Goal: Task Accomplishment & Management: Manage account settings

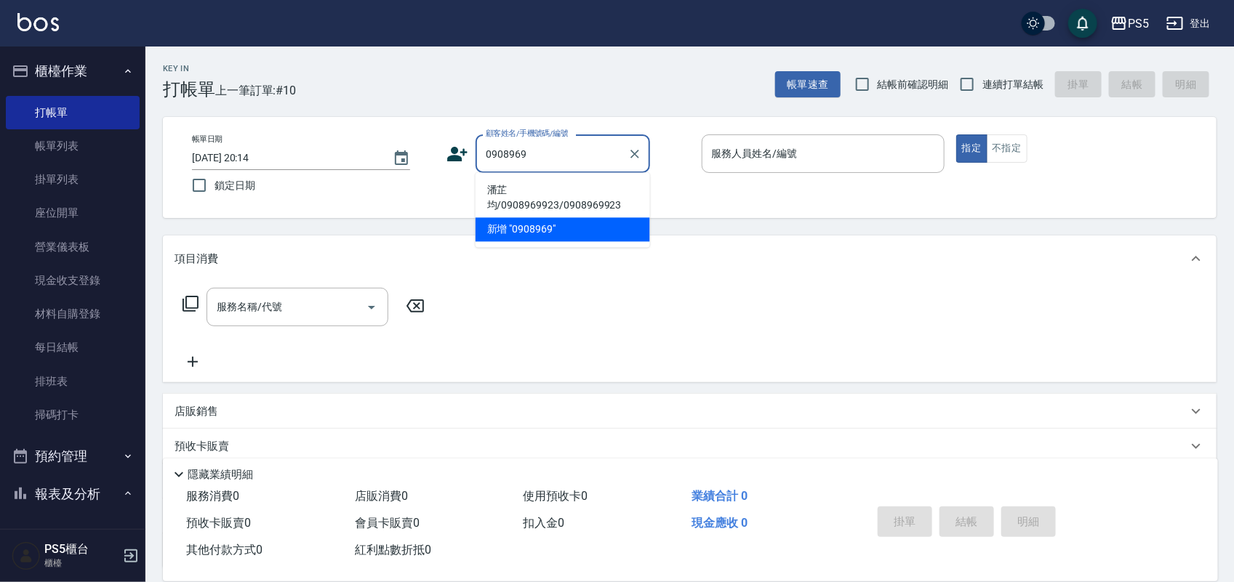
click at [532, 200] on li "潘芷均/0908969923/0908969923" at bounding box center [562, 198] width 174 height 39
type input "潘芷均/0908969923/0908969923"
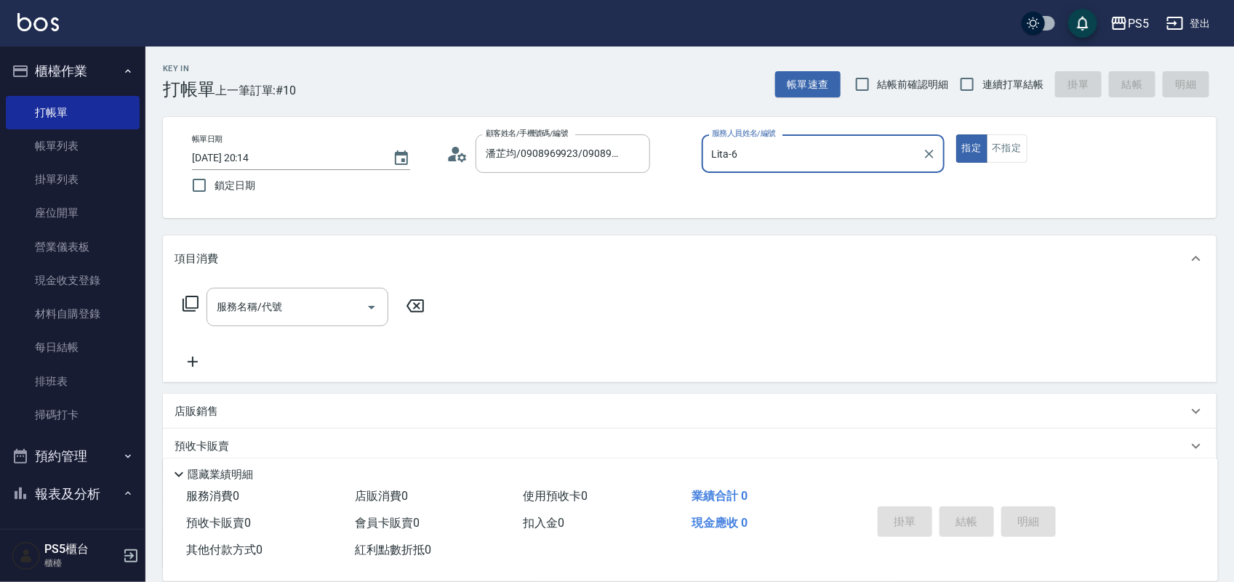
type input "Lita-6"
click at [956, 134] on button "指定" at bounding box center [971, 148] width 31 height 28
type button "true"
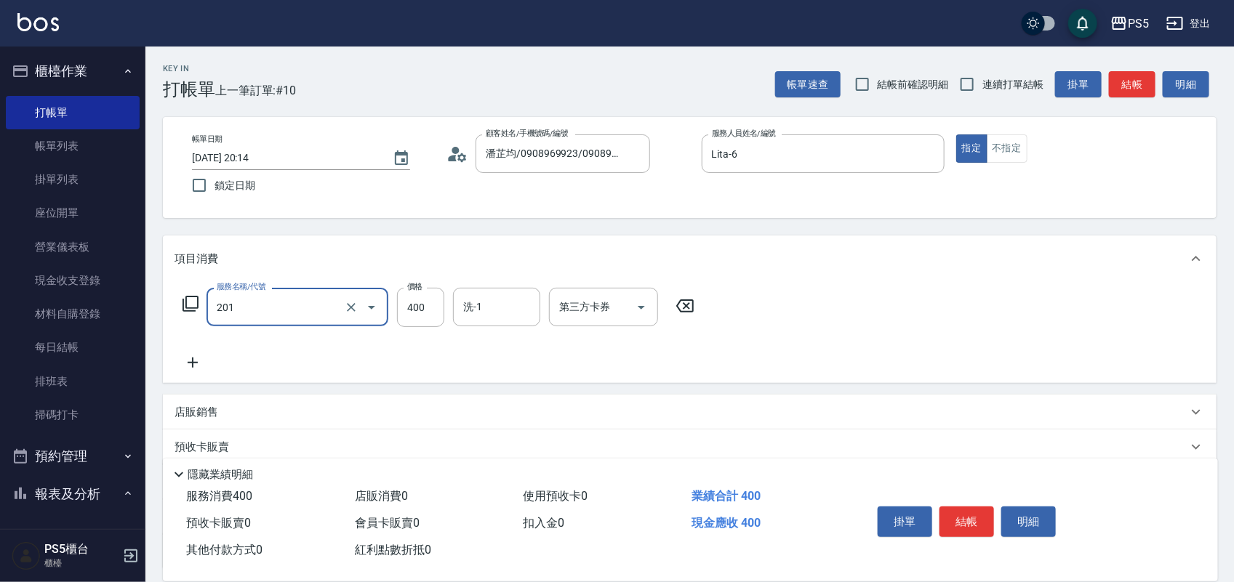
type input "洗剪400(201)"
type input "340"
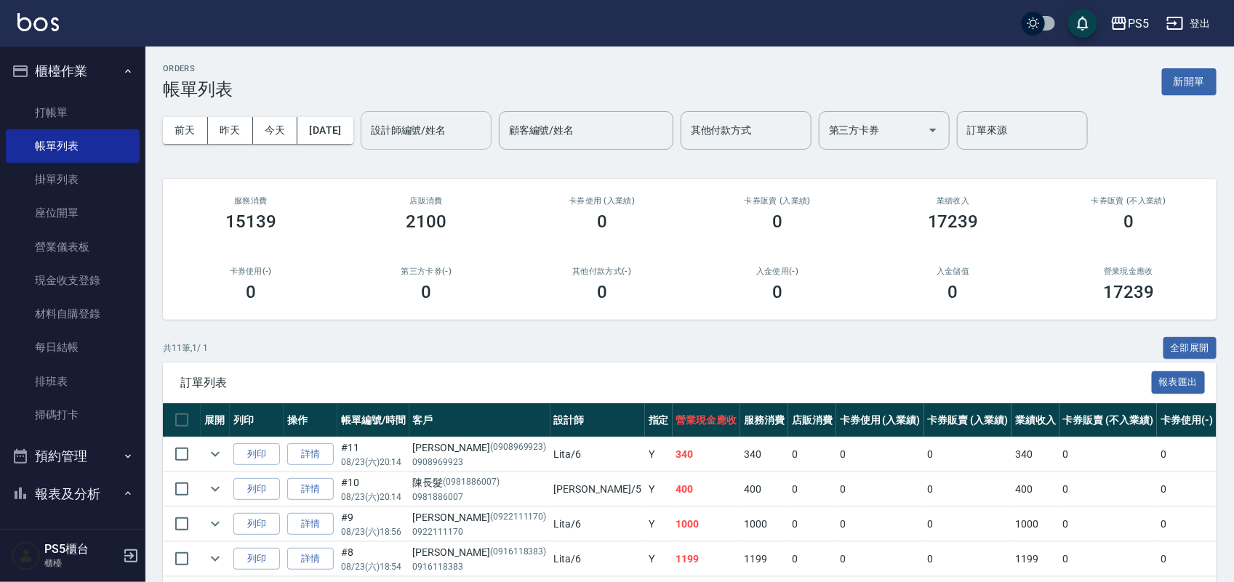
click at [438, 144] on div "設計師編號/姓名" at bounding box center [426, 130] width 131 height 39
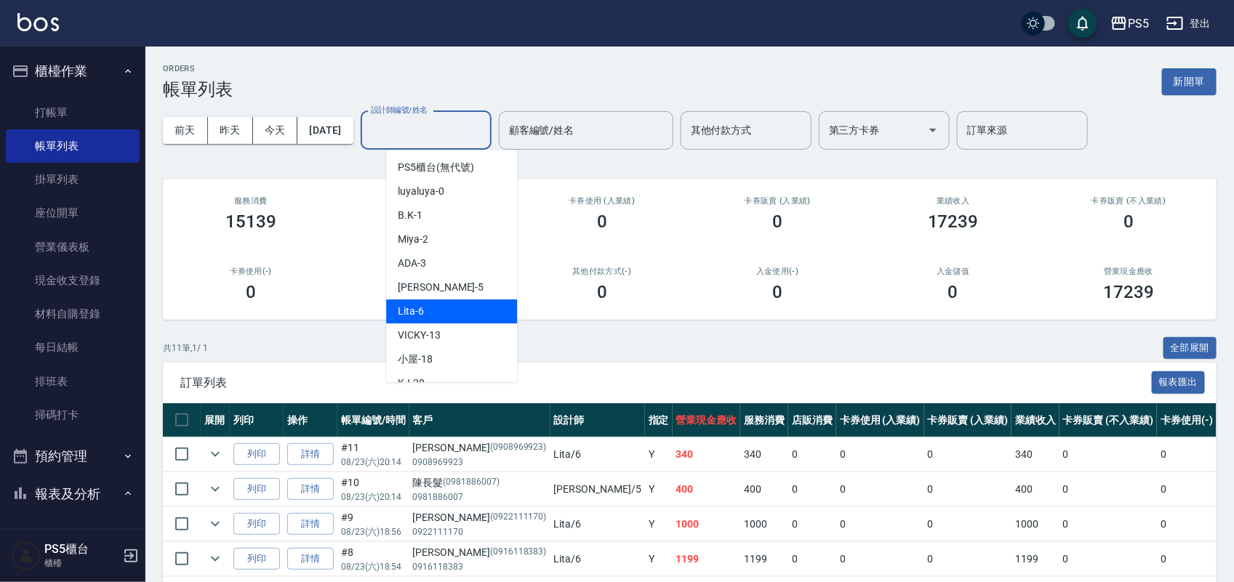
click at [480, 302] on div "Lita -6" at bounding box center [451, 311] width 131 height 24
type input "Lita-6"
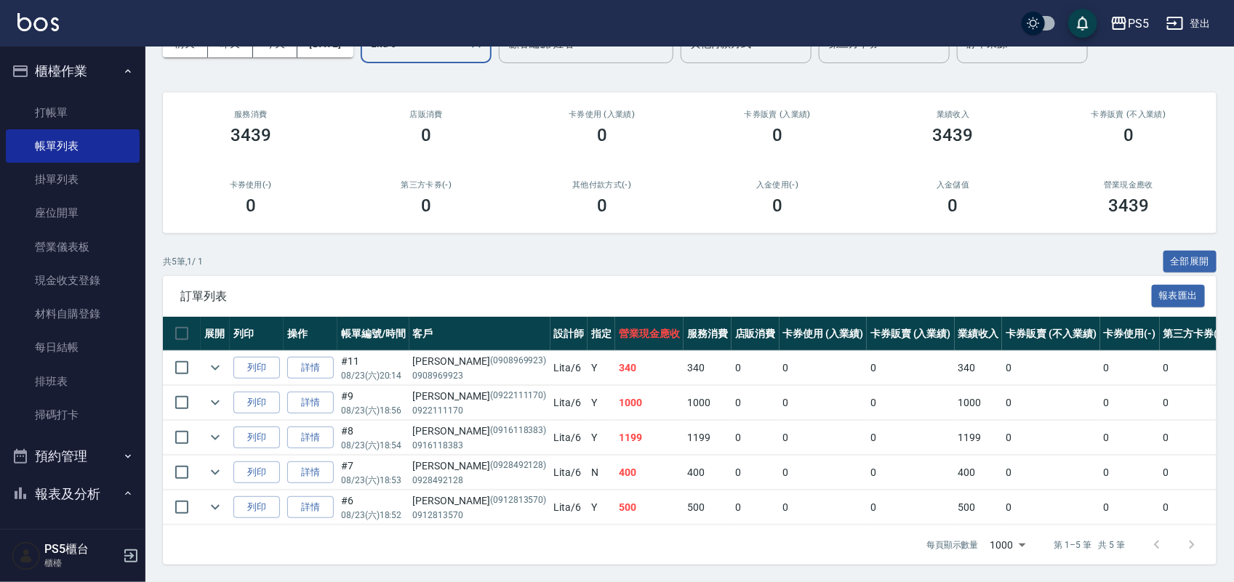
scroll to position [102, 0]
click at [323, 496] on link "詳情" at bounding box center [310, 507] width 47 height 23
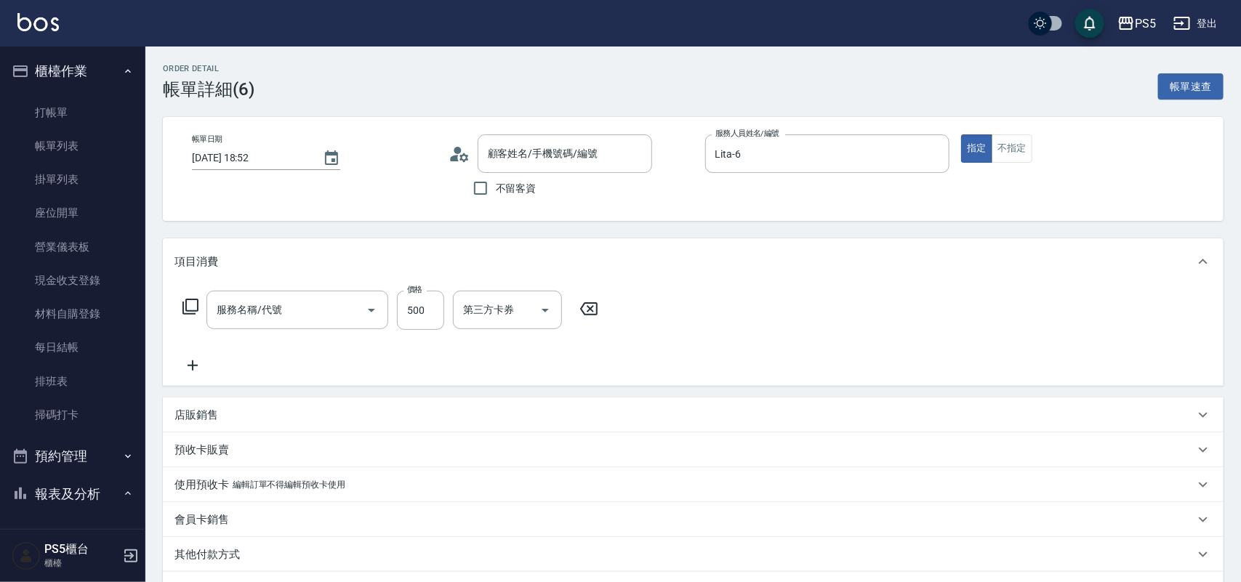
type input "[DATE] 18:52"
type input "Lita-6"
type input "[PERSON_NAME]/0912813570/0912813570"
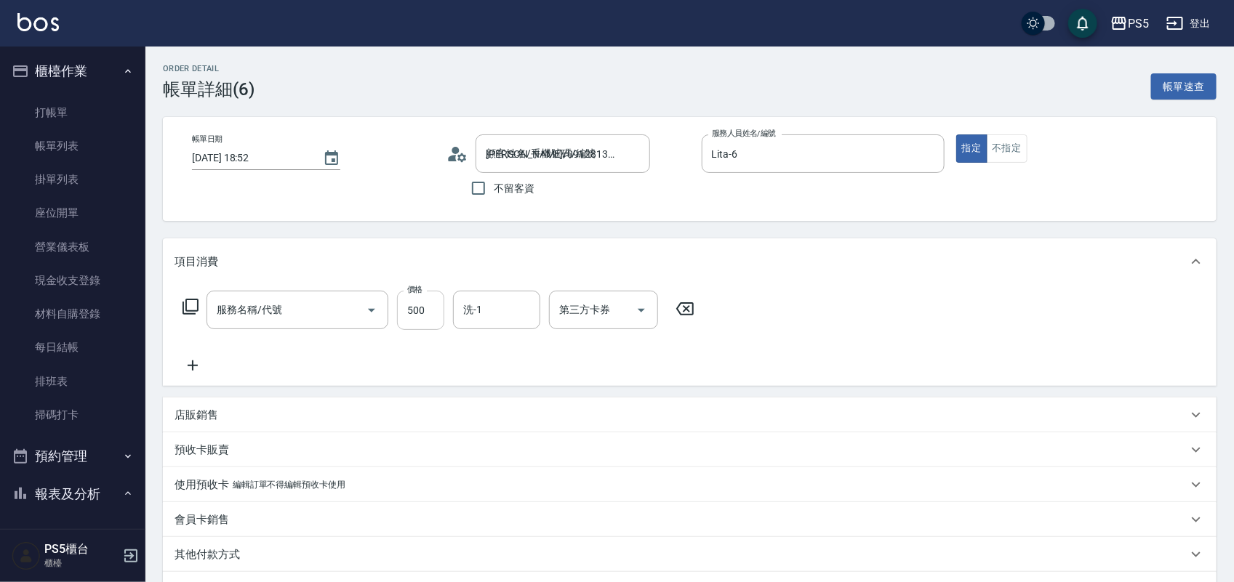
type input "洗剪400(201)"
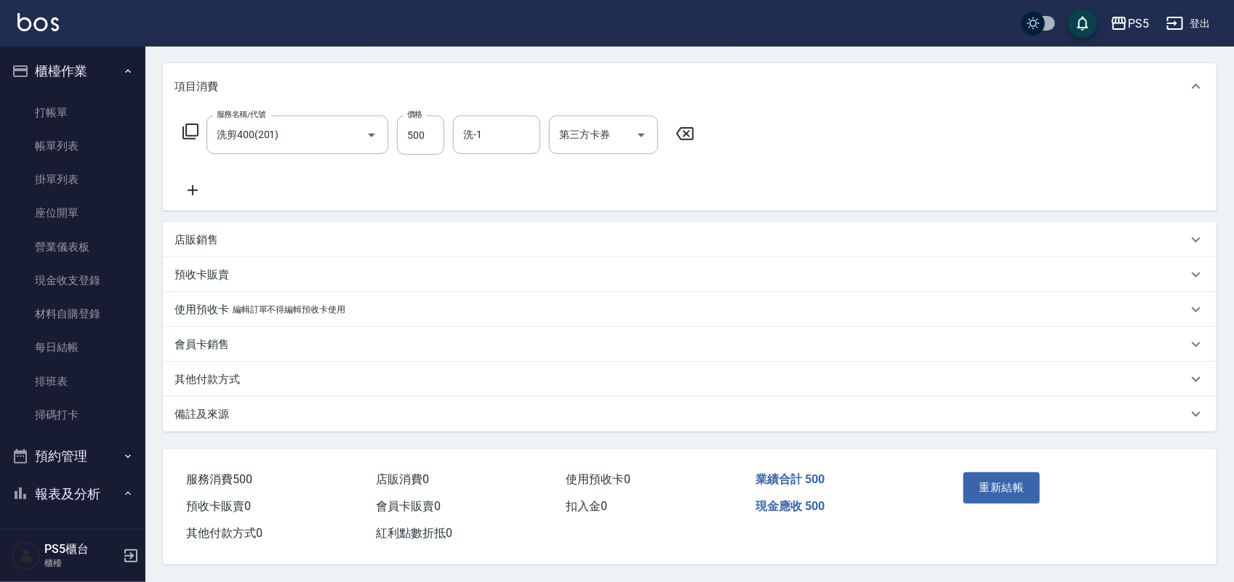
scroll to position [180, 0]
click at [223, 372] on p "其他付款方式" at bounding box center [206, 379] width 65 height 15
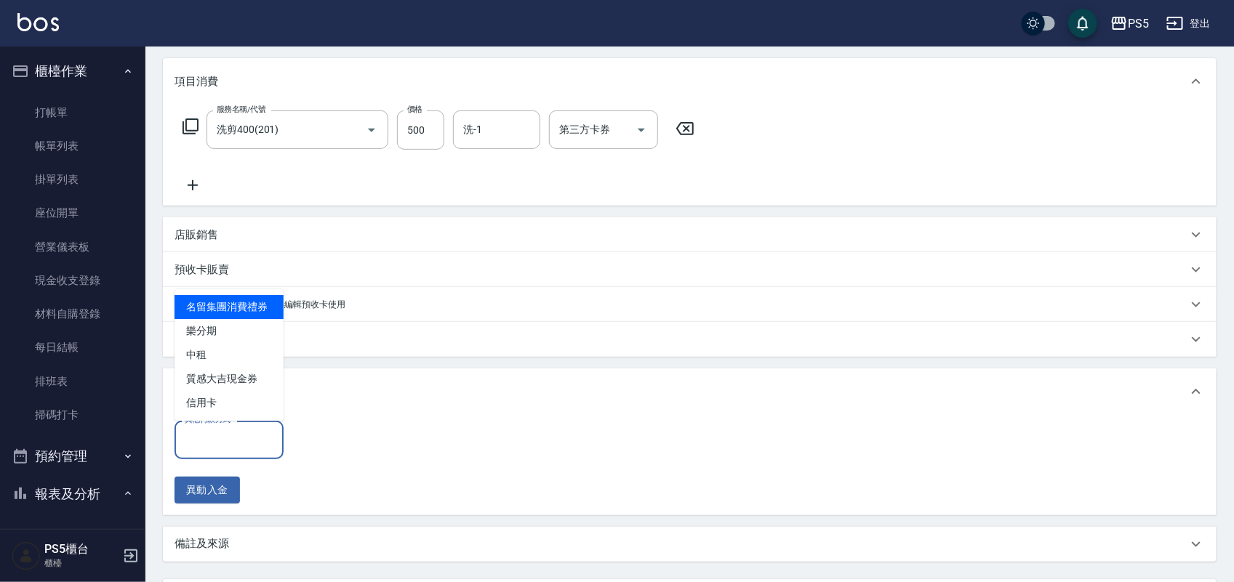
click at [230, 431] on div "其他付款方式 其他付款方式" at bounding box center [228, 440] width 109 height 39
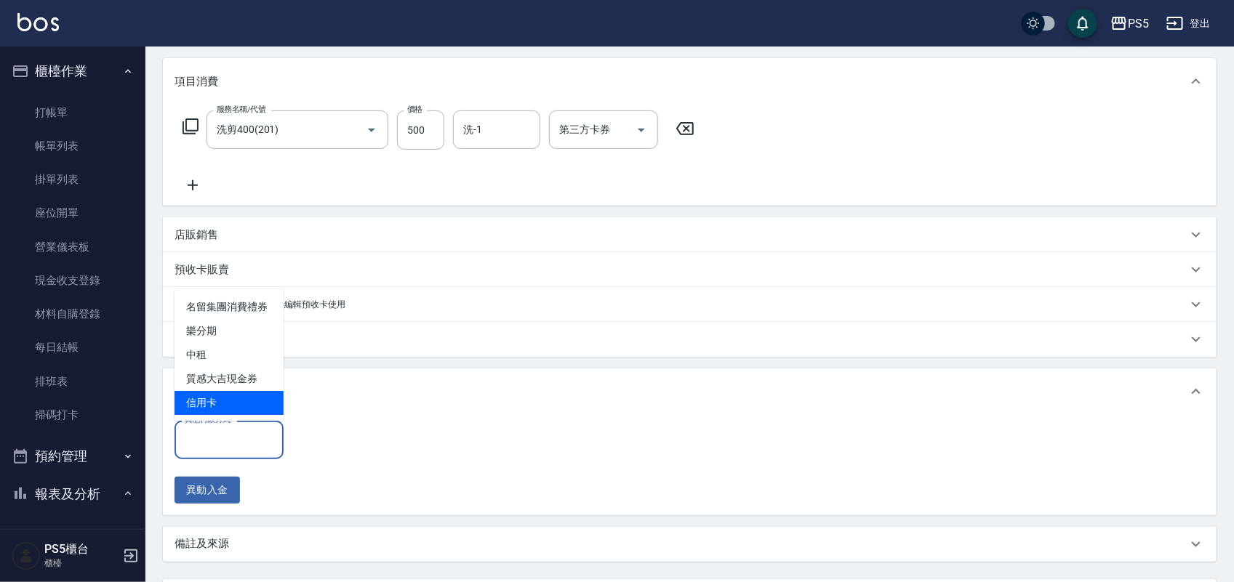
click at [215, 402] on span "信用卡" at bounding box center [228, 403] width 109 height 24
type input "信用卡"
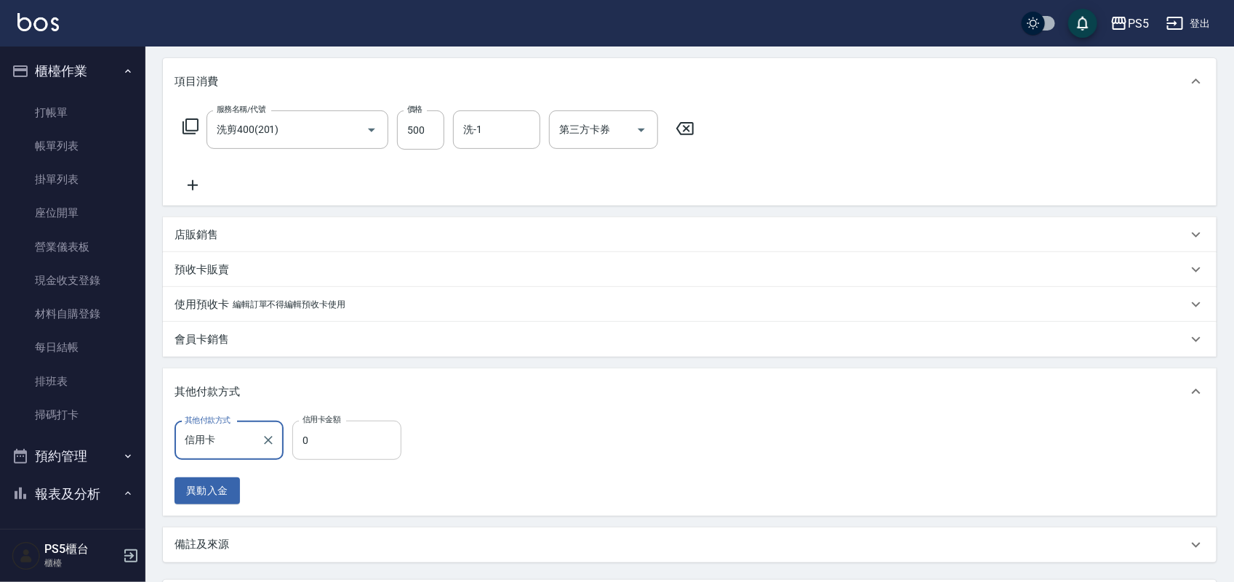
click at [361, 434] on input "0" at bounding box center [346, 440] width 109 height 39
type input "500"
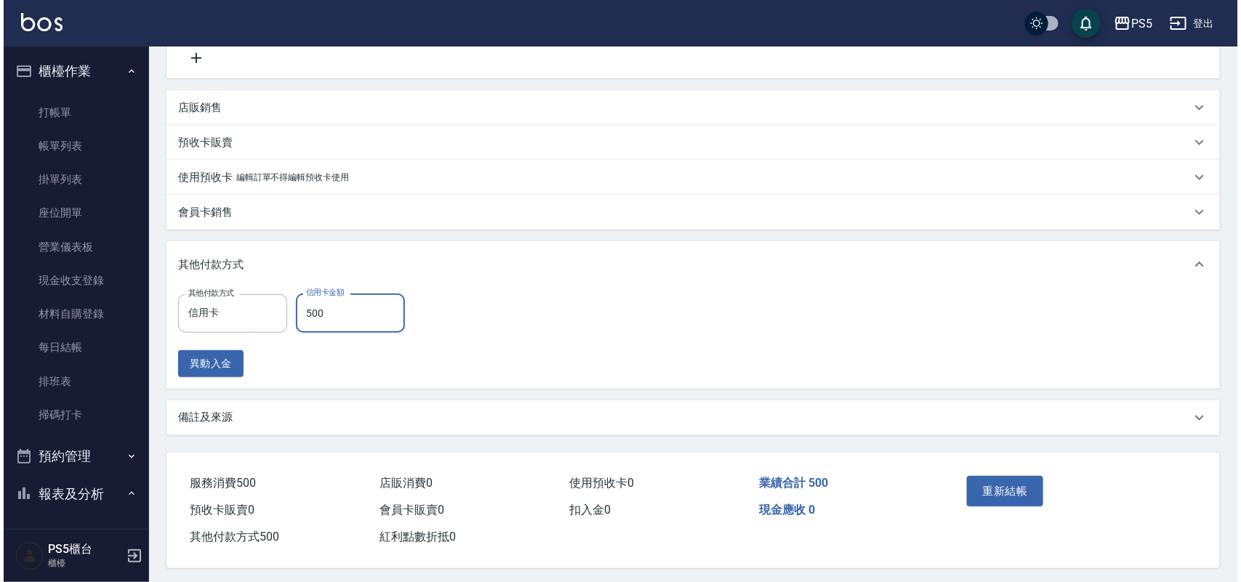
scroll to position [316, 0]
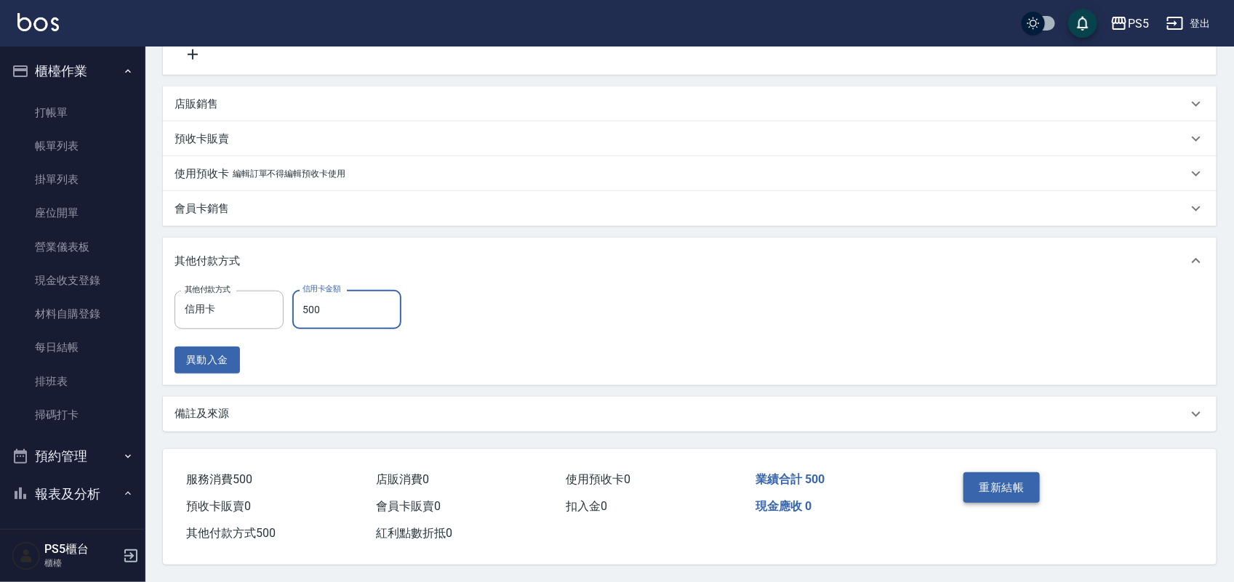
click at [1008, 489] on button "重新結帳" at bounding box center [1001, 487] width 77 height 31
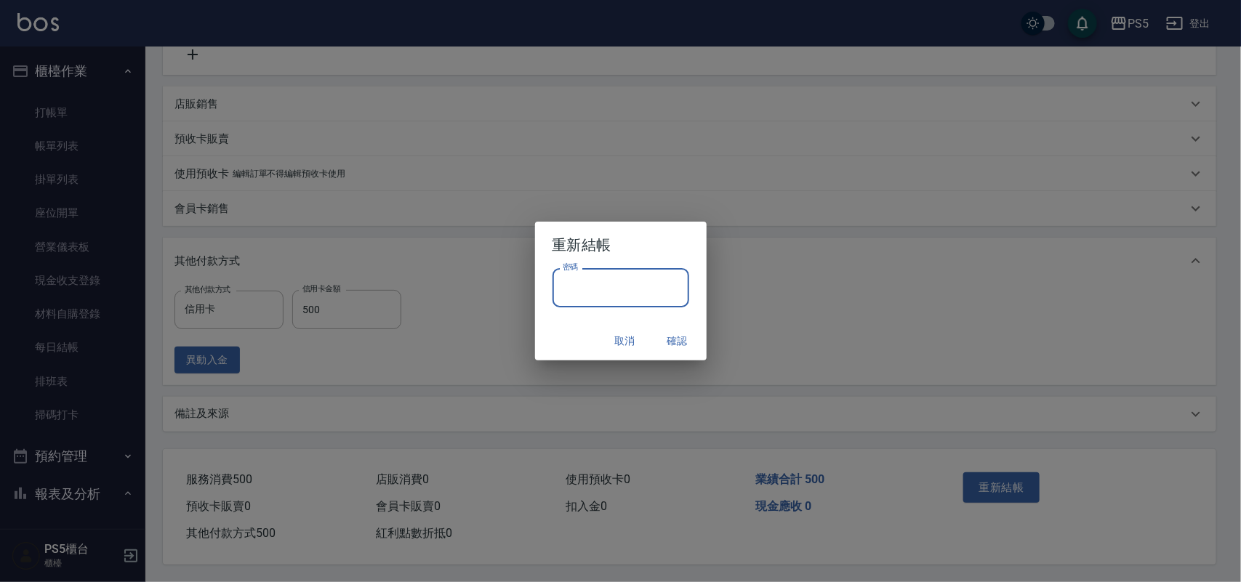
click at [620, 285] on input "密碼" at bounding box center [620, 287] width 137 height 39
type input "****"
click at [685, 338] on button "確認" at bounding box center [677, 341] width 47 height 27
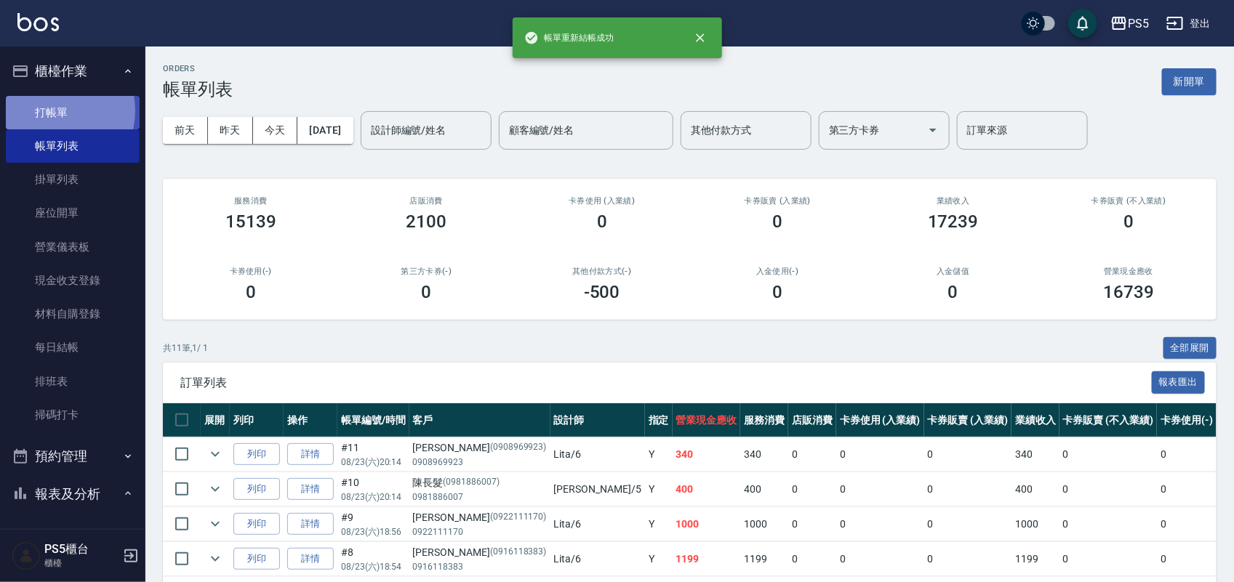
click at [53, 110] on link "打帳單" at bounding box center [73, 112] width 134 height 33
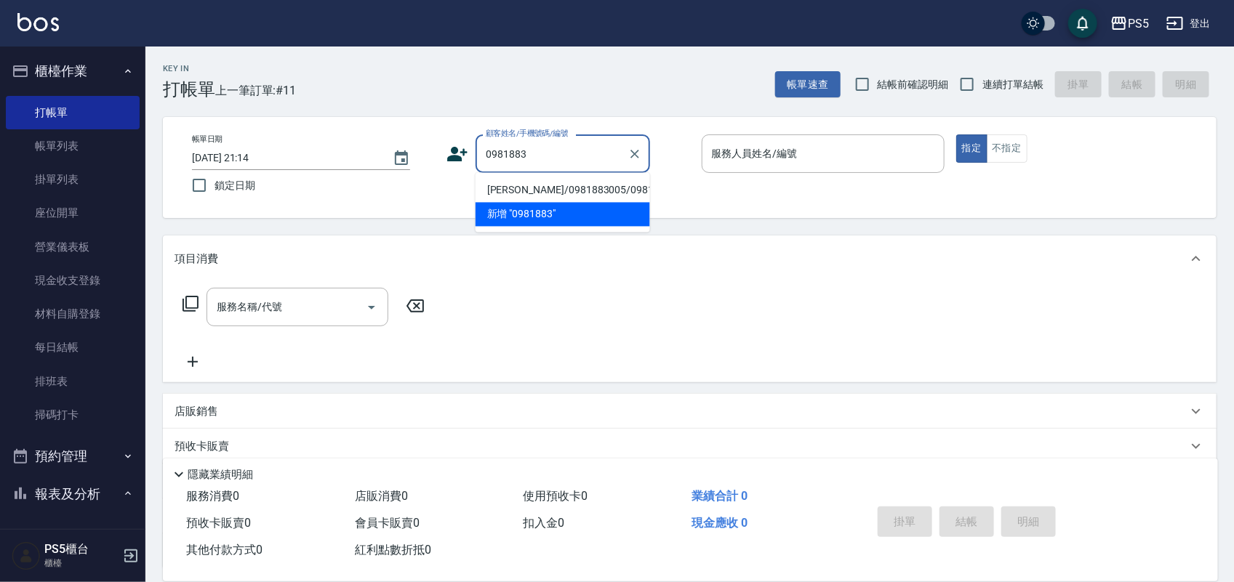
click at [546, 203] on li "[PERSON_NAME]/0981883005/0981883005" at bounding box center [562, 191] width 174 height 24
type input "[PERSON_NAME]/0981883005/0981883005"
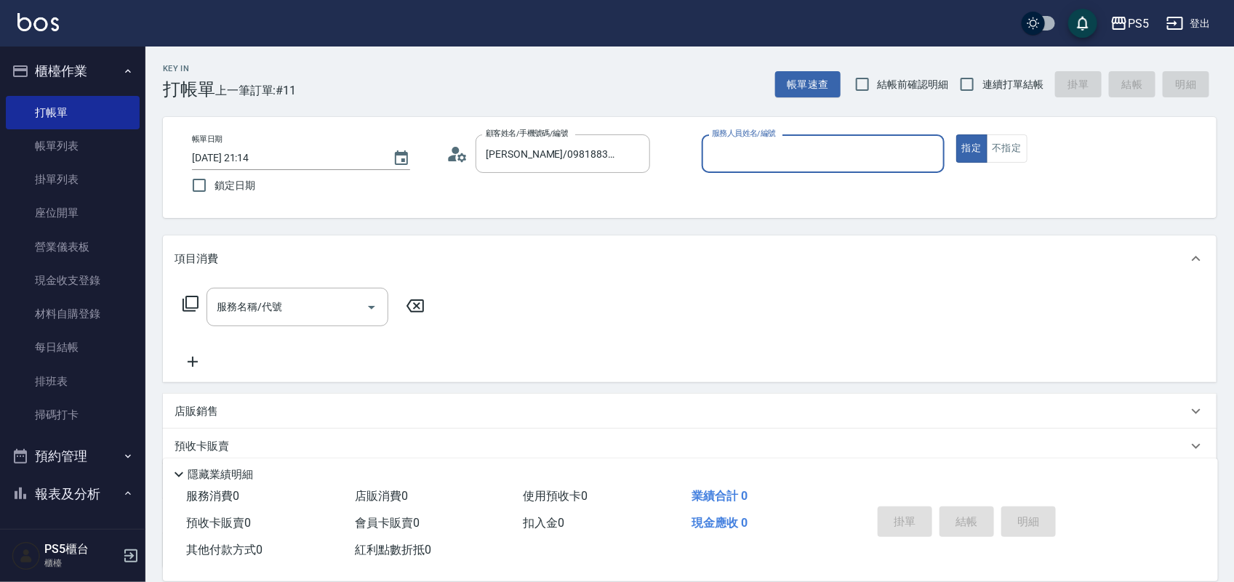
type input "Lita-6"
click at [956, 134] on button "指定" at bounding box center [971, 148] width 31 height 28
type button "true"
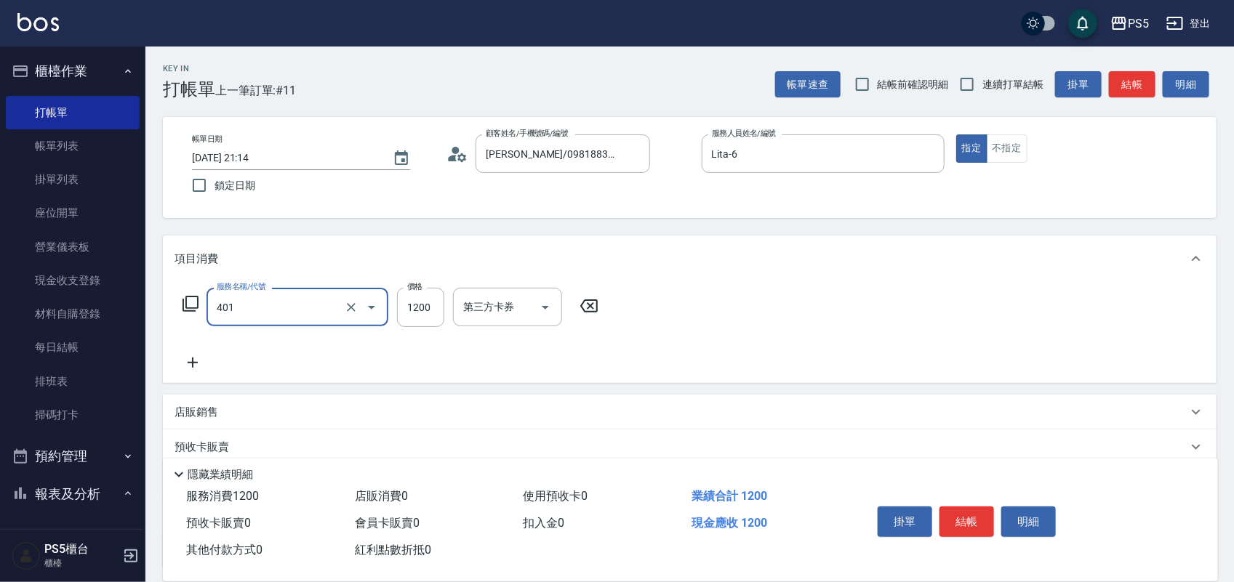
type input "基本染髮(401)"
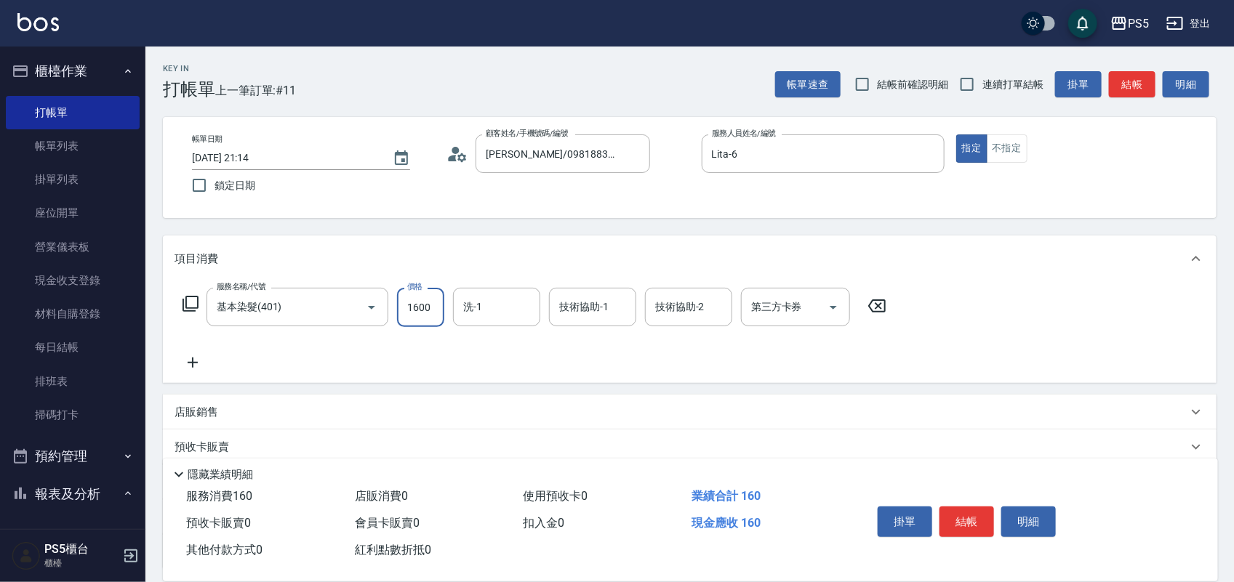
type input "1600"
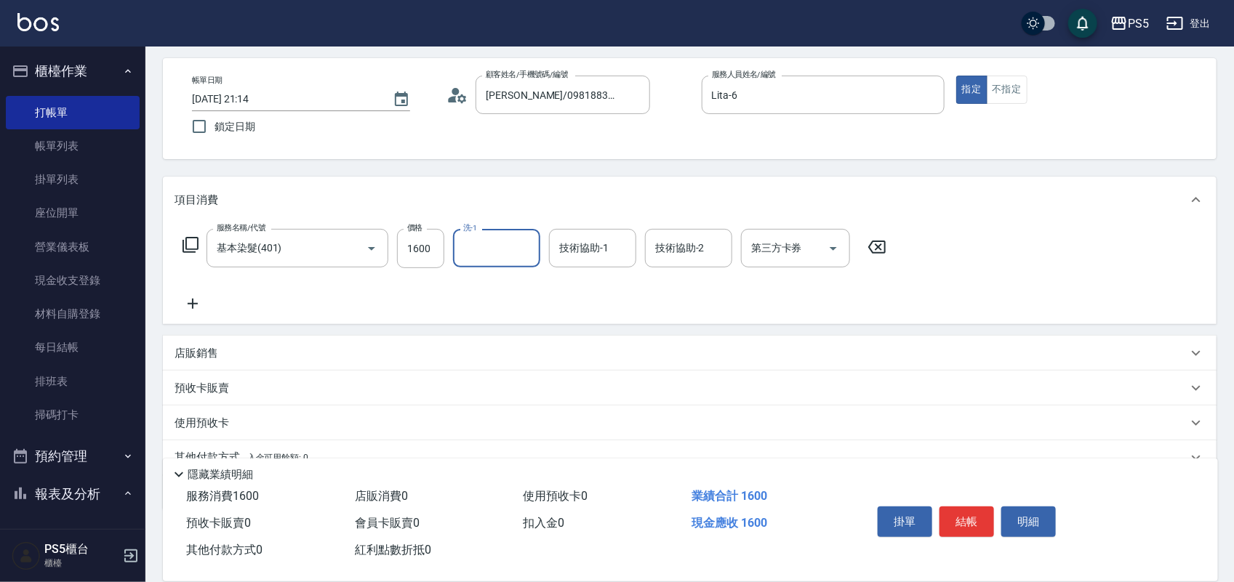
scroll to position [91, 0]
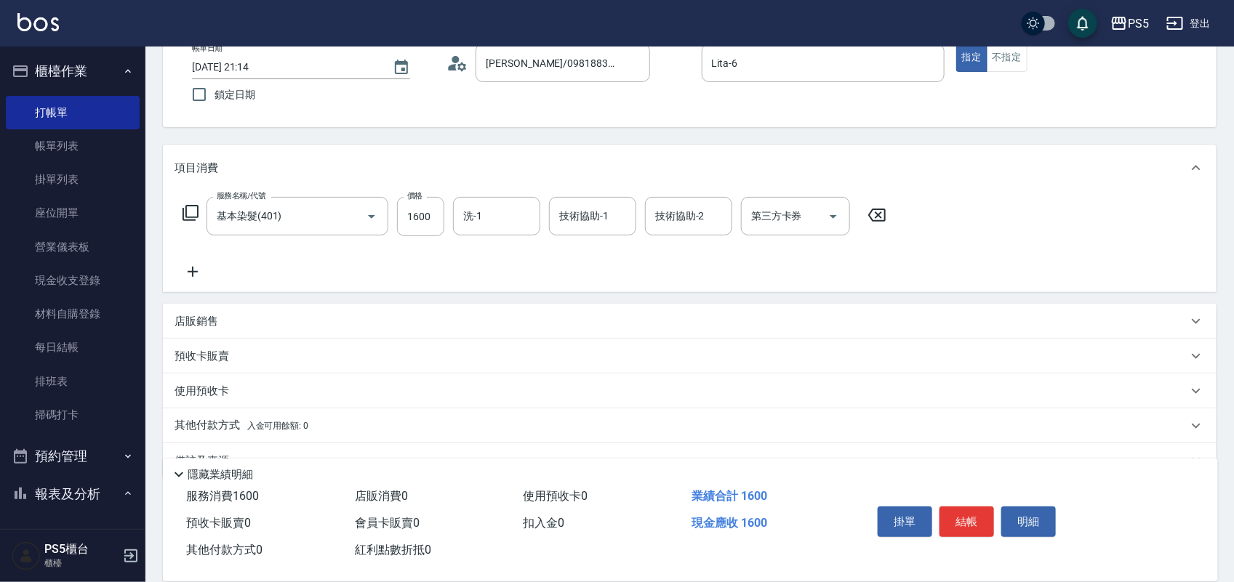
click at [209, 424] on p "其他付款方式 入金可用餘額: 0" at bounding box center [241, 426] width 134 height 16
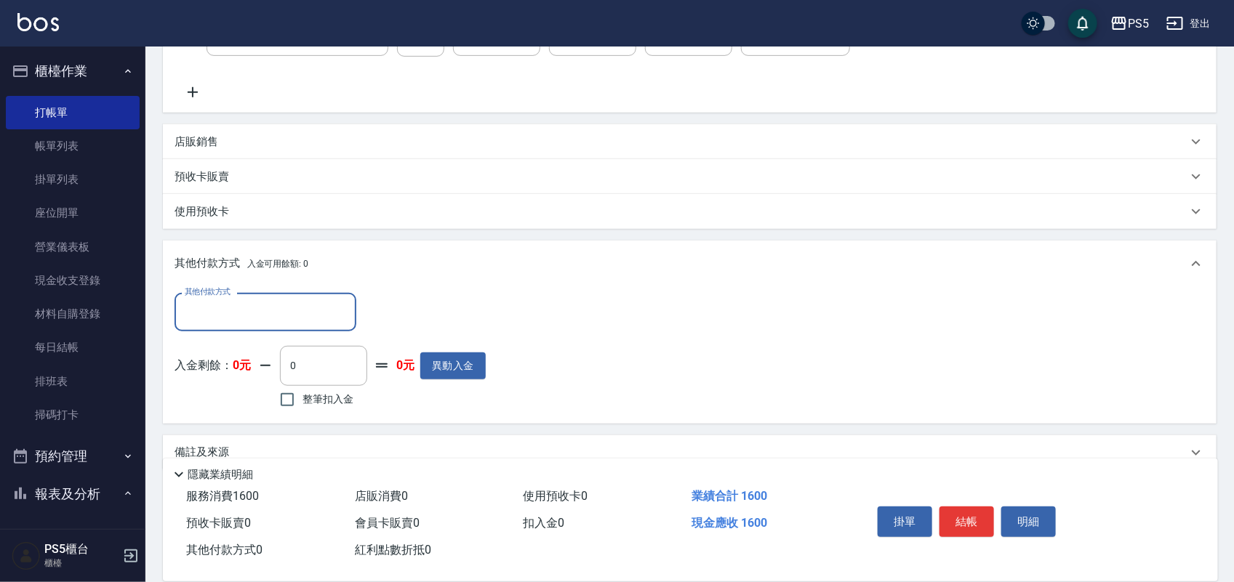
scroll to position [273, 0]
click at [205, 307] on input "其他付款方式" at bounding box center [265, 309] width 169 height 25
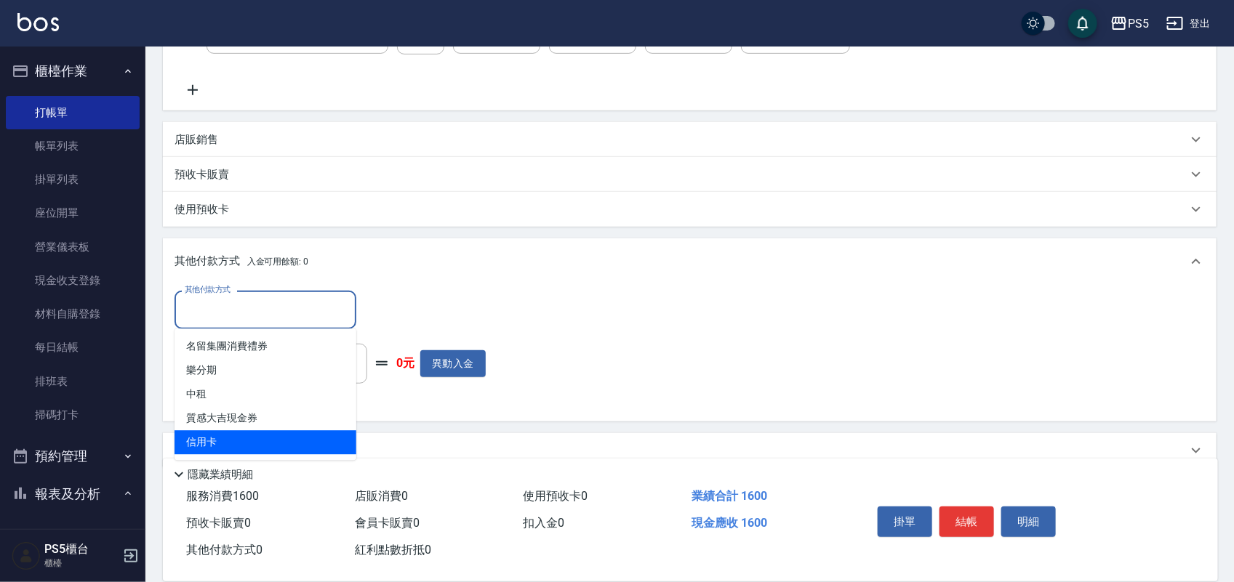
click at [212, 437] on span "信用卡" at bounding box center [265, 443] width 182 height 24
type input "信用卡"
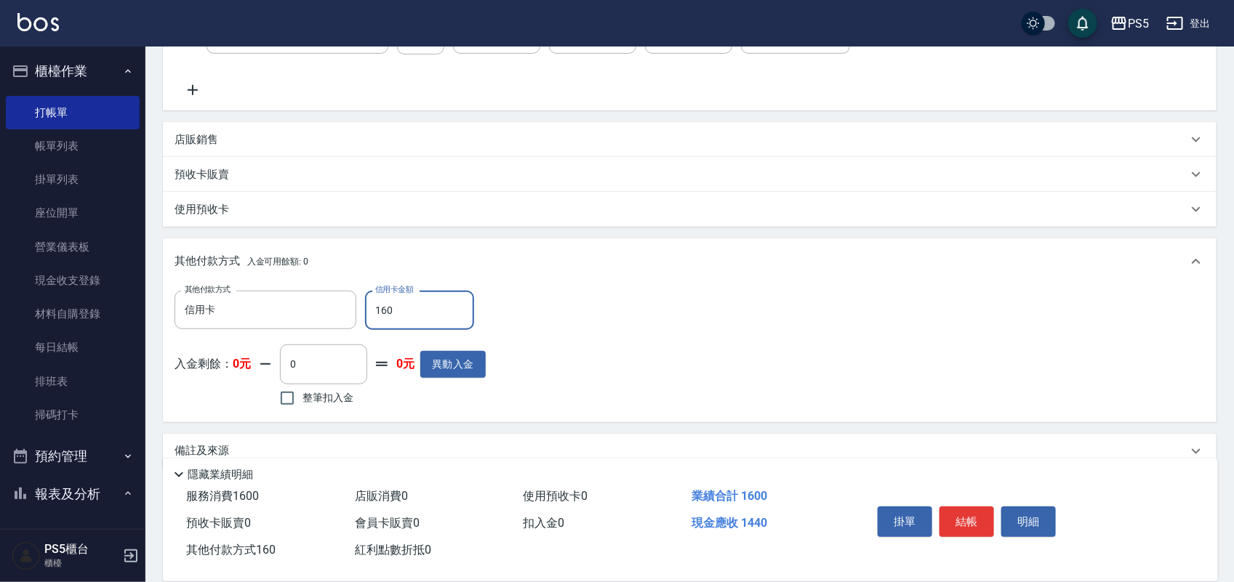
type input "1600"
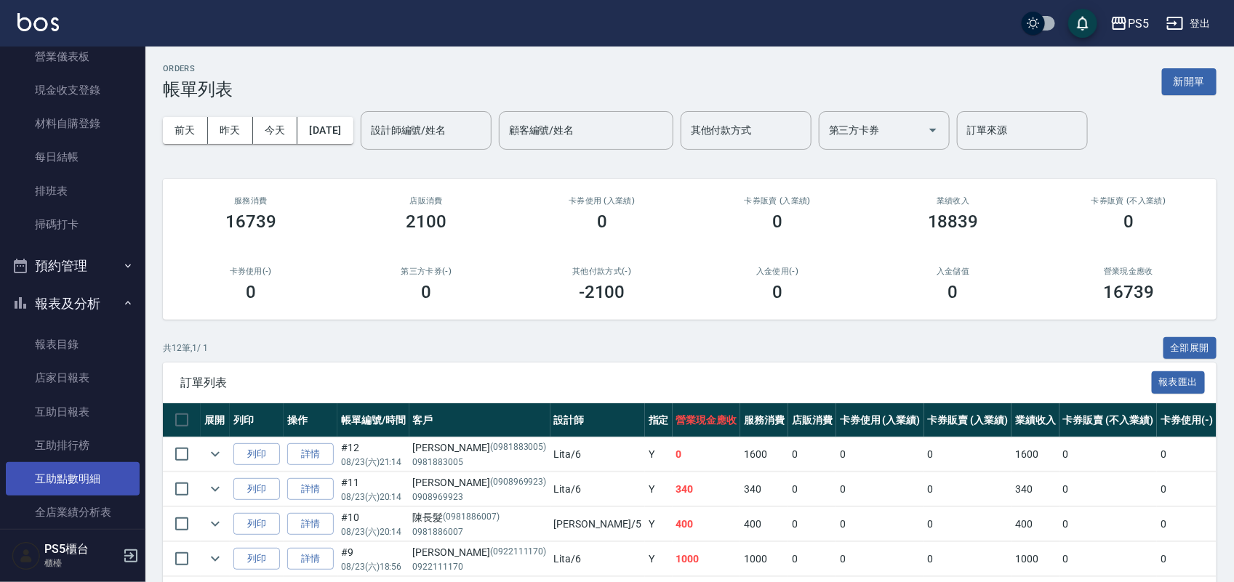
scroll to position [273, 0]
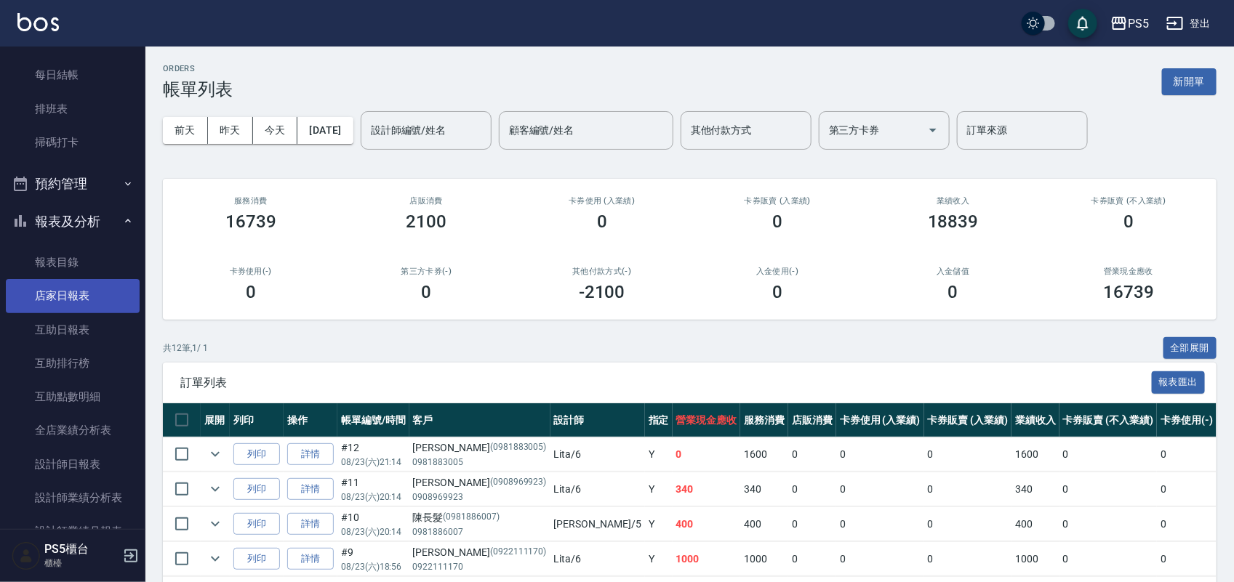
click at [87, 305] on link "店家日報表" at bounding box center [73, 295] width 134 height 33
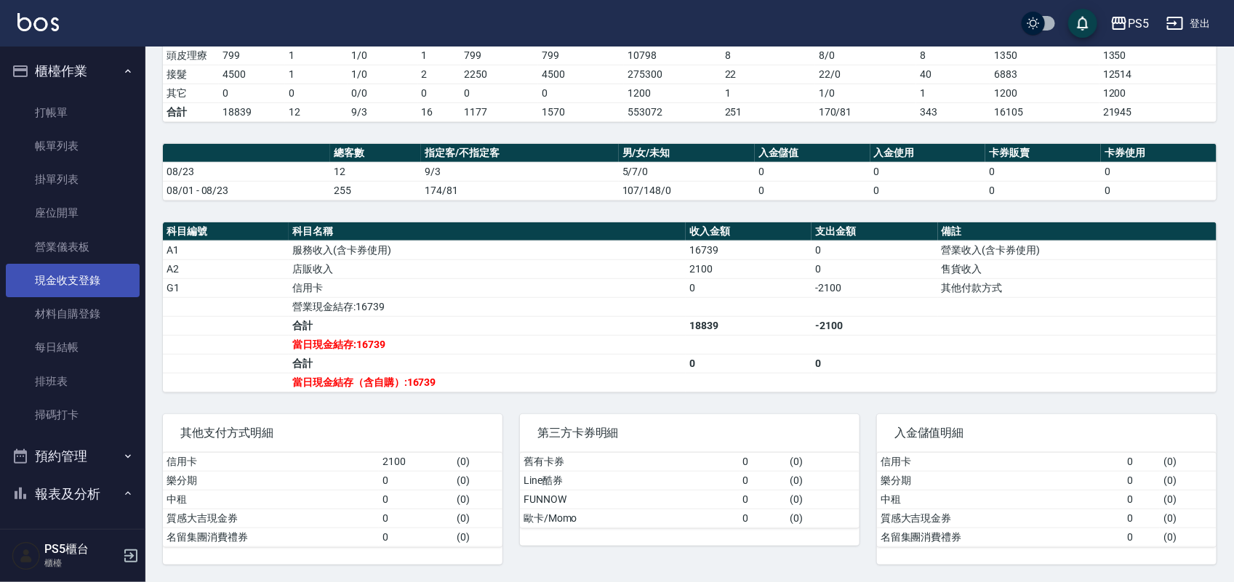
click at [95, 287] on link "現金收支登錄" at bounding box center [73, 280] width 134 height 33
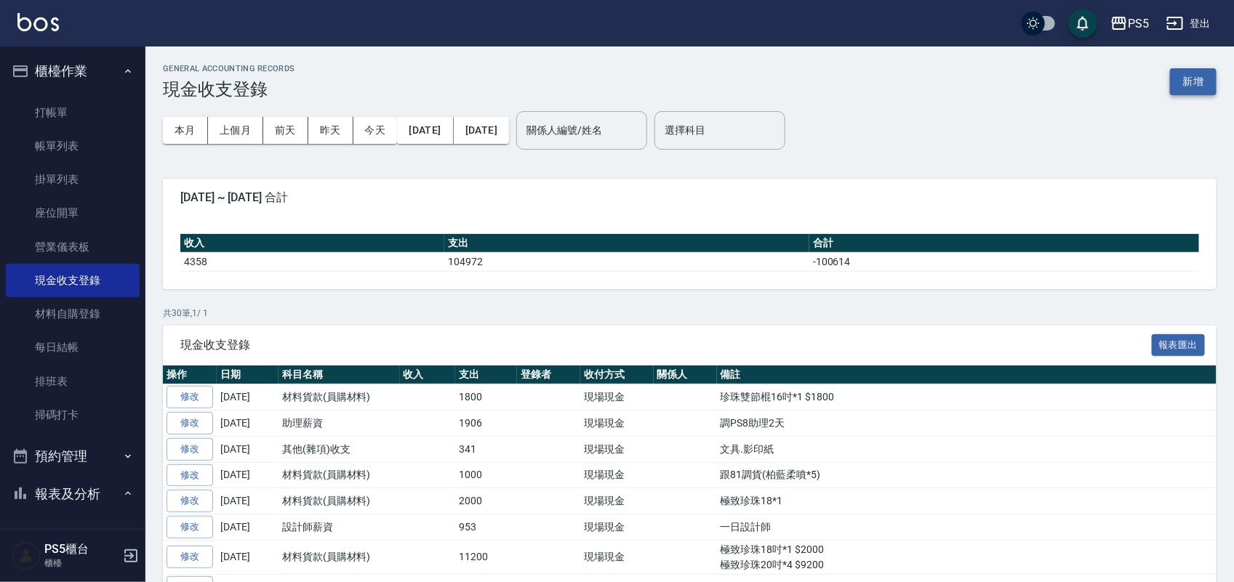
click at [1189, 78] on button "新增" at bounding box center [1193, 81] width 47 height 27
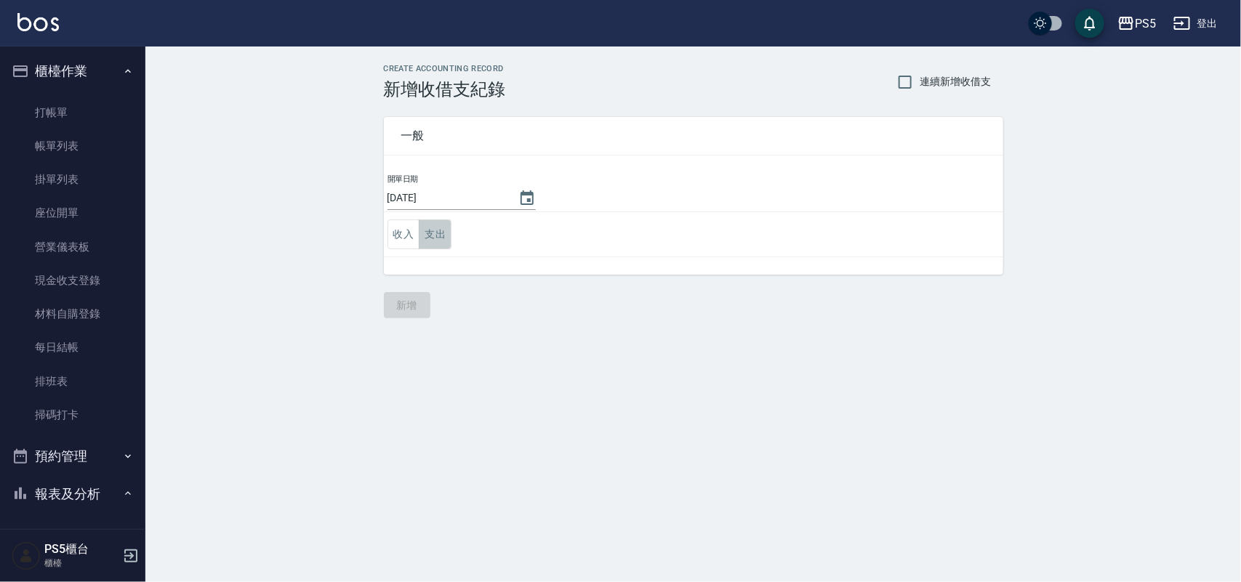
click at [424, 234] on button "支出" at bounding box center [435, 235] width 33 height 30
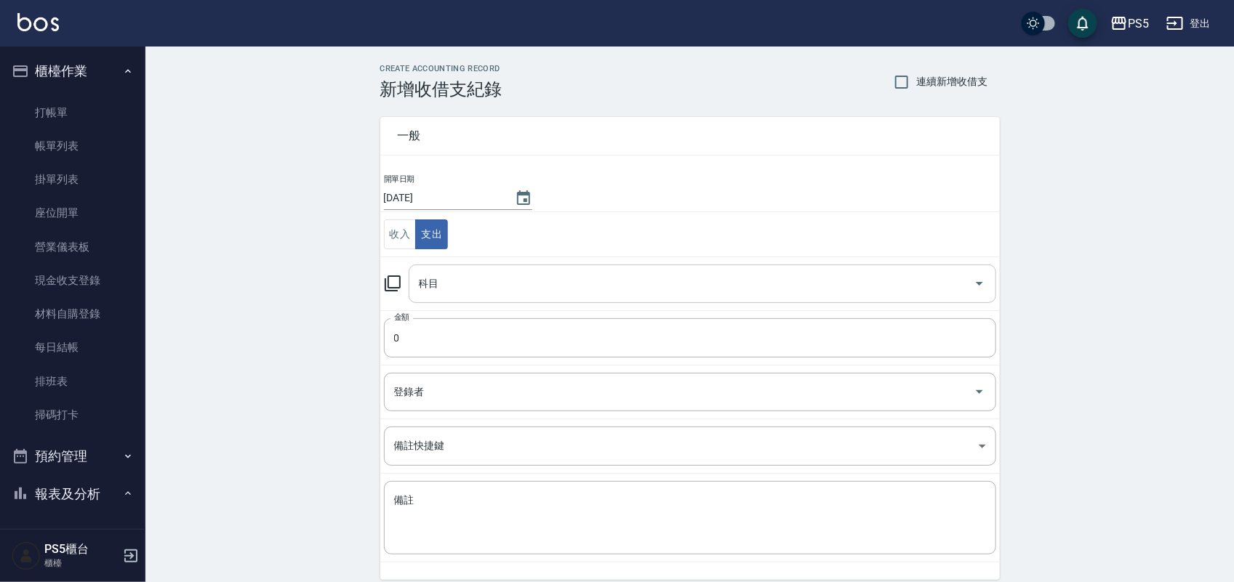
click at [462, 297] on input "科目" at bounding box center [691, 283] width 552 height 25
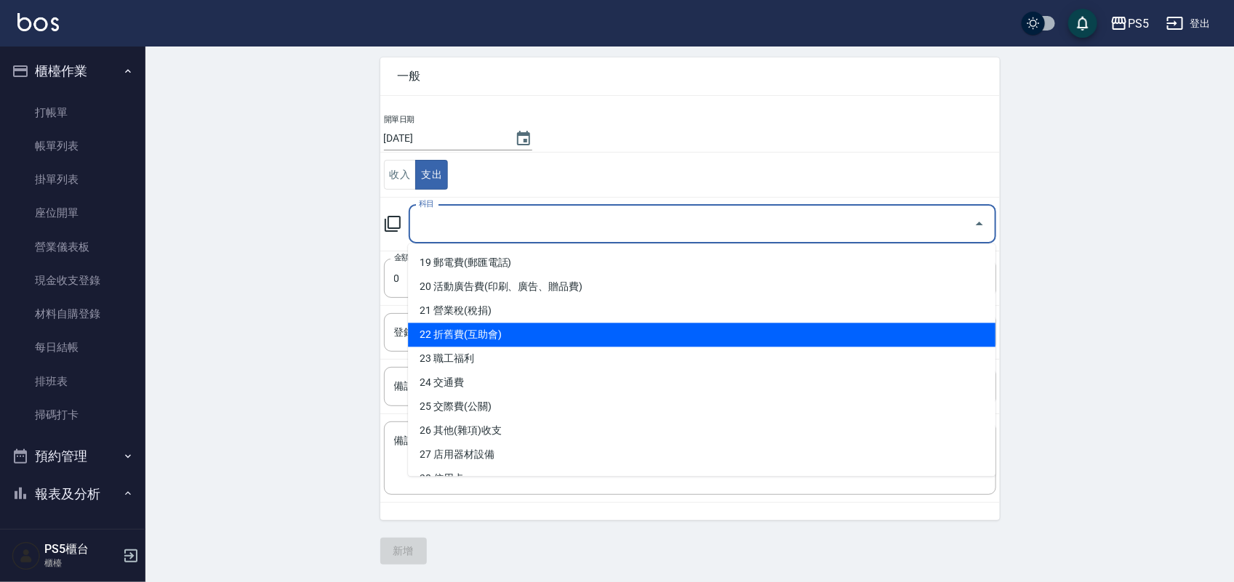
scroll to position [545, 0]
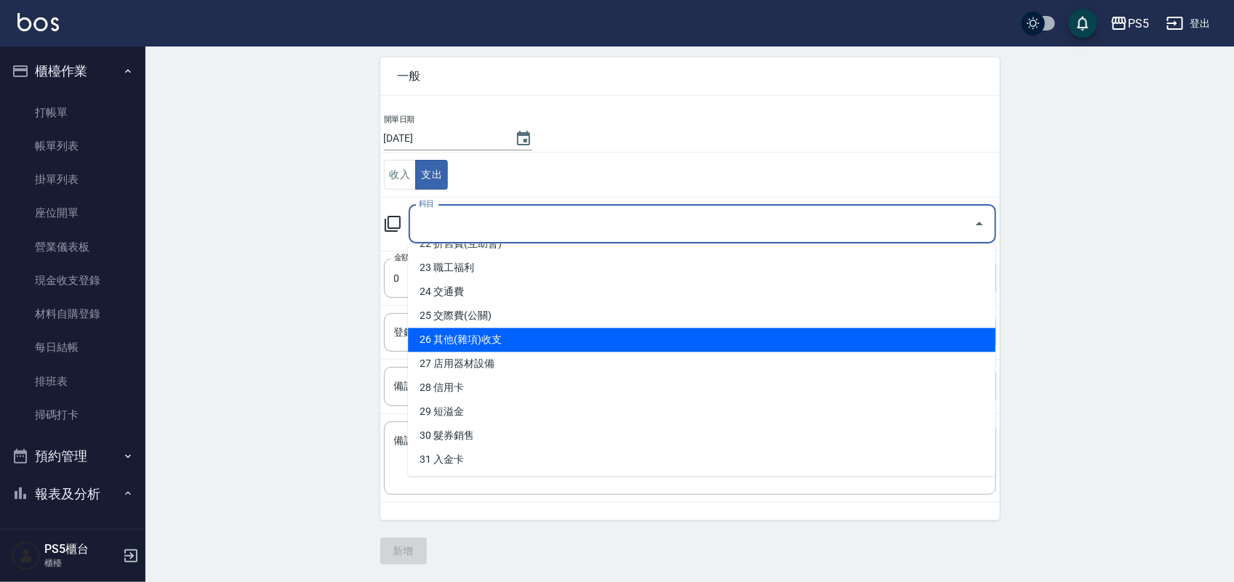
click at [611, 346] on li "26 其他(雜項)收支" at bounding box center [701, 341] width 587 height 24
type input "26 其他(雜項)收支"
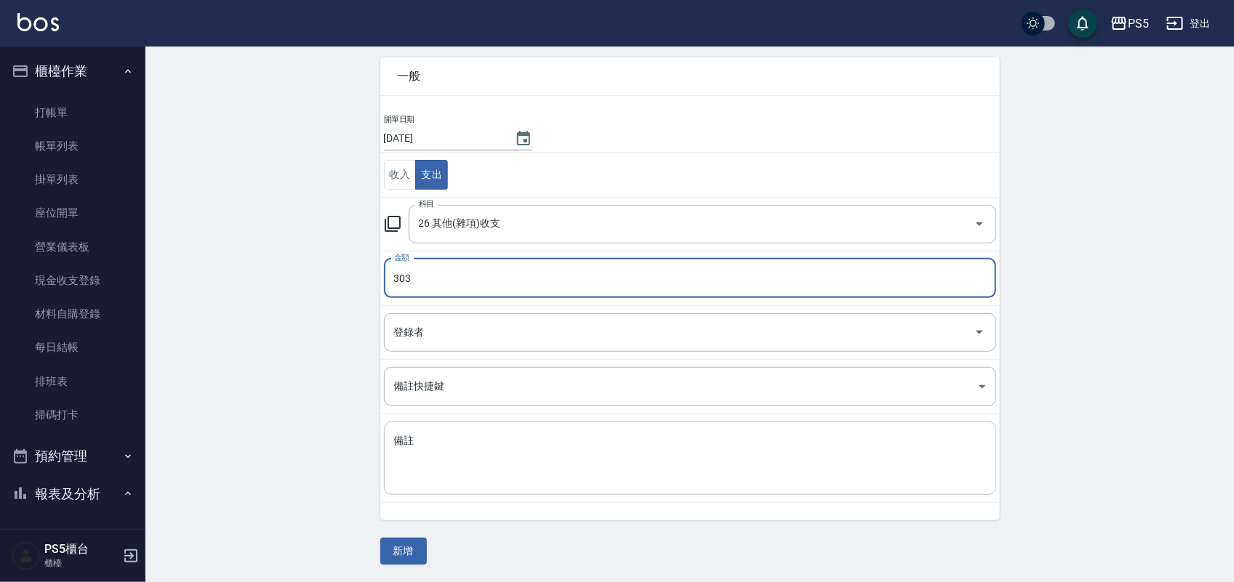
type input "303"
click at [551, 476] on textarea "備註" at bounding box center [690, 458] width 592 height 49
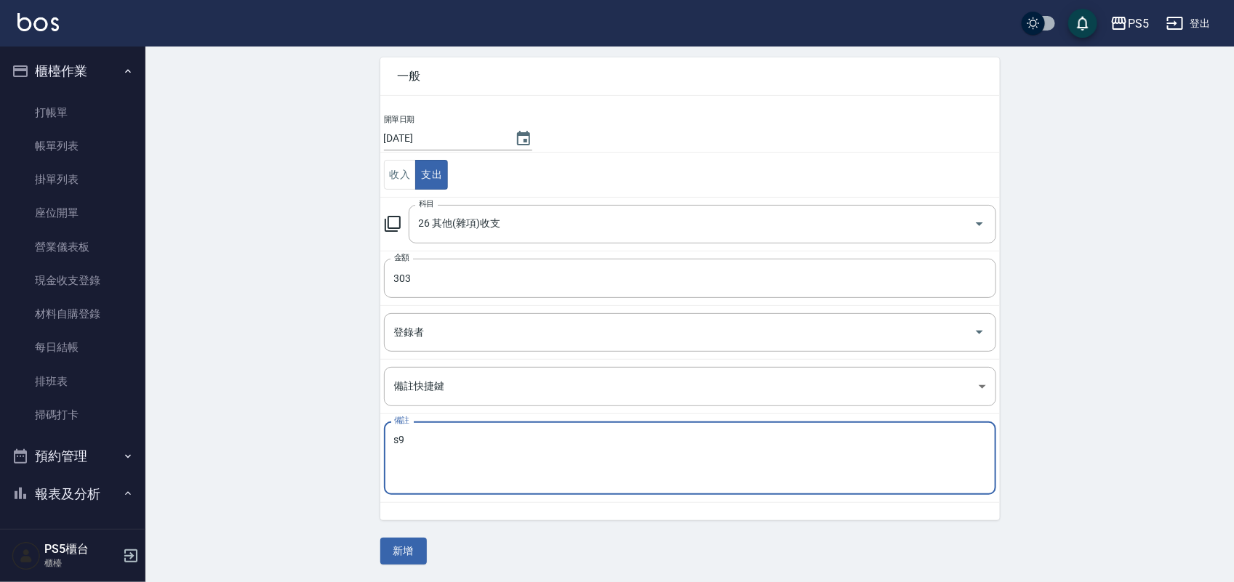
type textarea "s"
type textarea "孻"
type textarea "奶油球 $117 洗碗精 $68 衛生紙 $79 垃圾袋 $39"
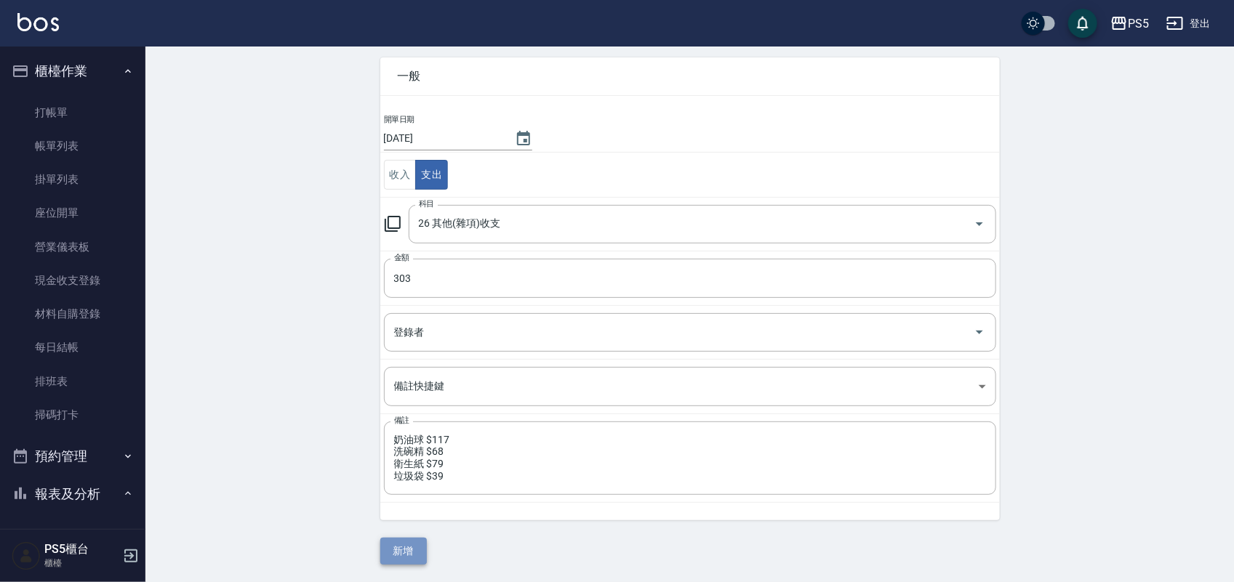
click at [417, 549] on button "新增" at bounding box center [403, 551] width 47 height 27
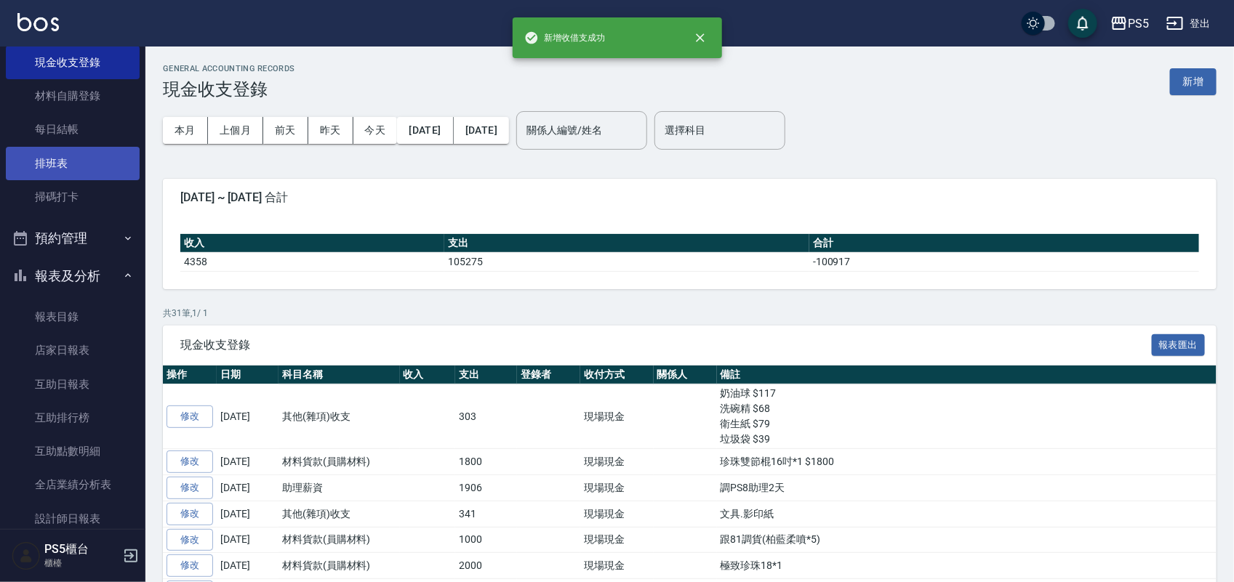
scroll to position [273, 0]
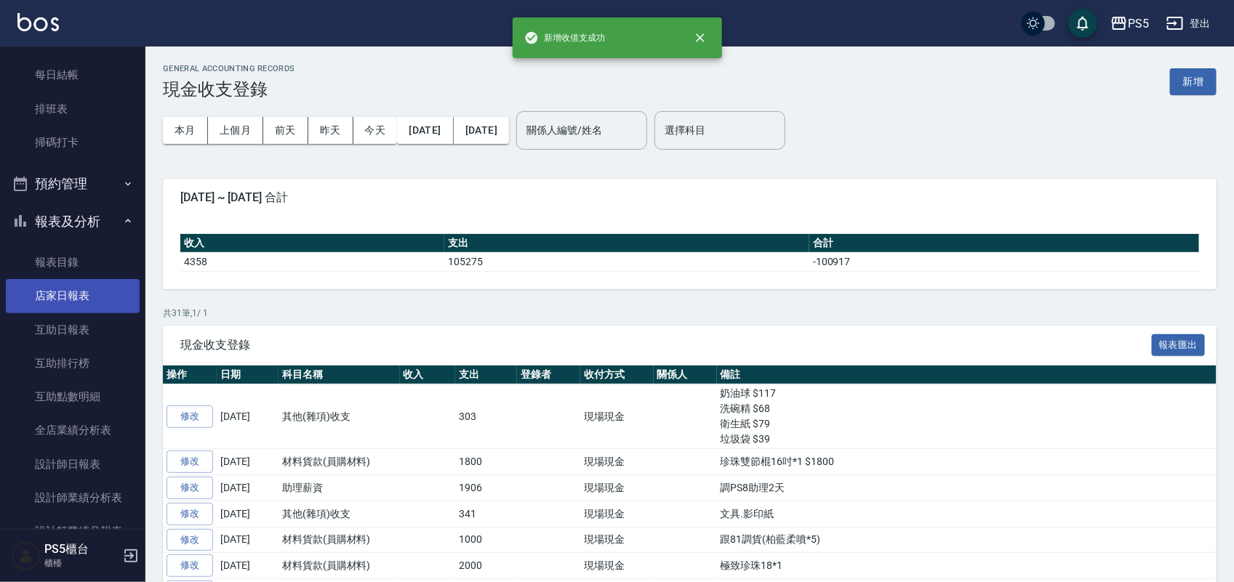
click at [60, 289] on link "店家日報表" at bounding box center [73, 295] width 134 height 33
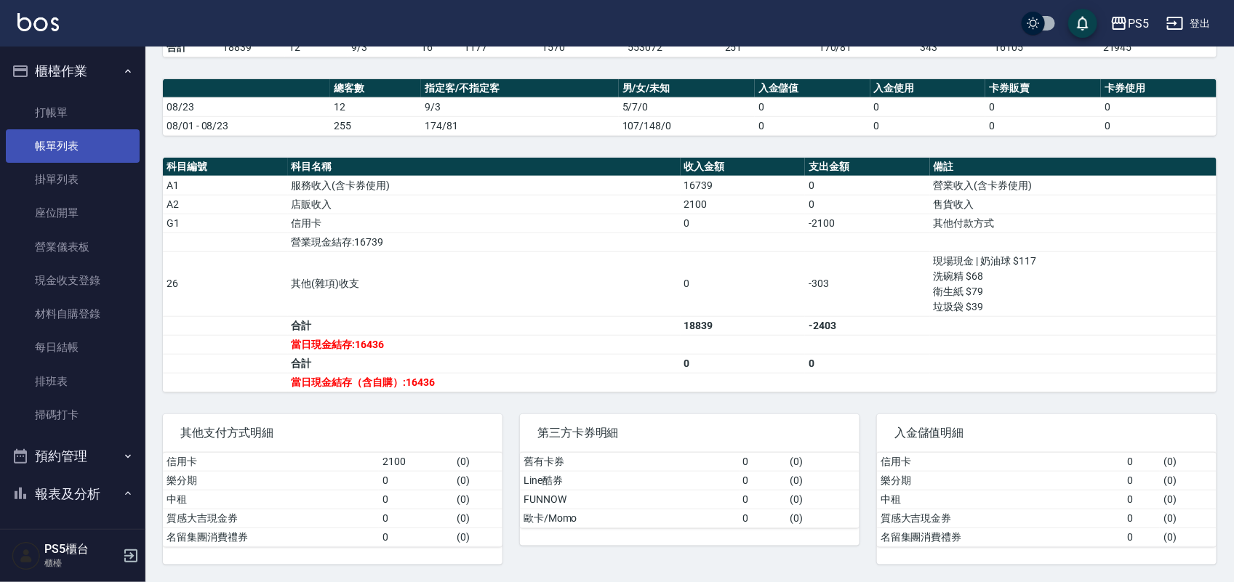
click at [71, 150] on link "帳單列表" at bounding box center [73, 145] width 134 height 33
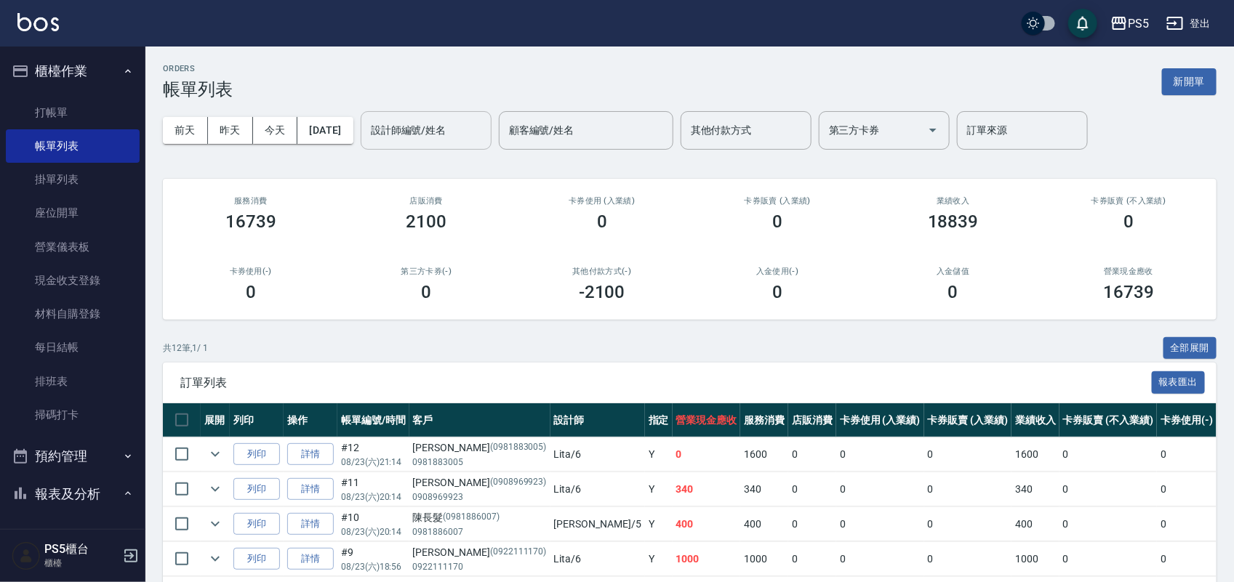
click at [427, 129] on input "設計師編號/姓名" at bounding box center [426, 130] width 118 height 25
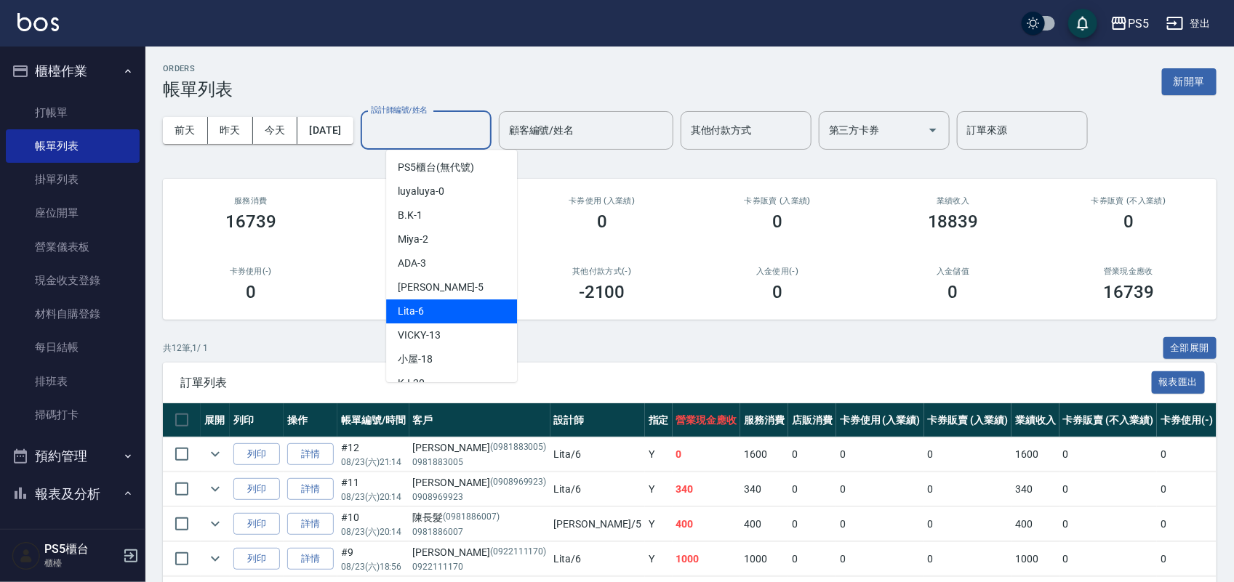
click at [485, 307] on div "Lita -6" at bounding box center [451, 311] width 131 height 24
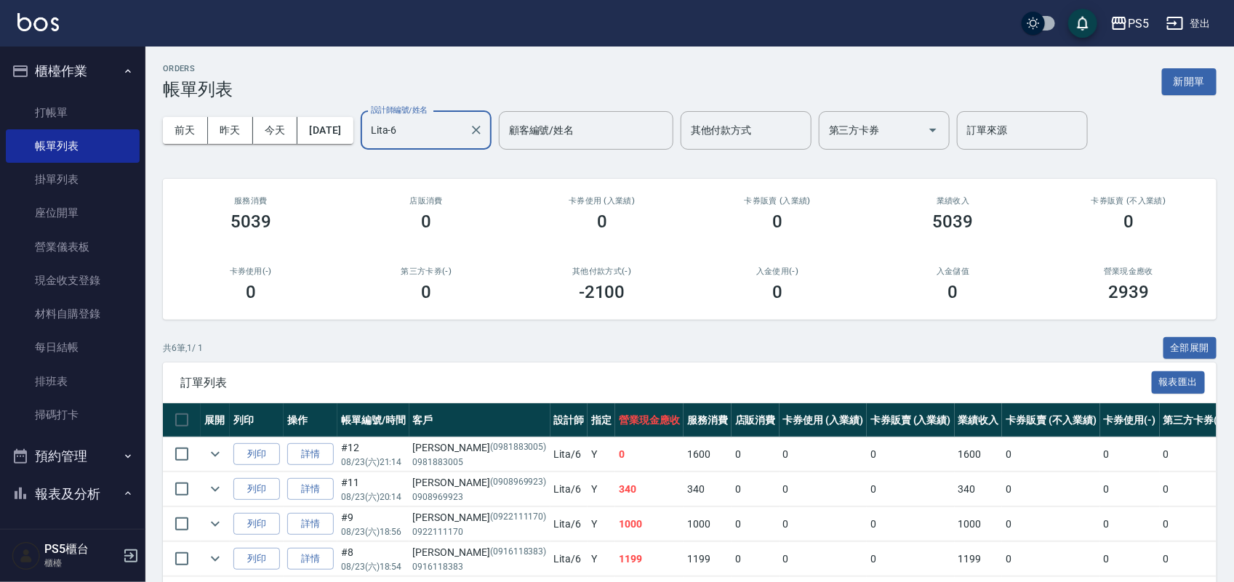
click at [463, 131] on input "Lita-6" at bounding box center [415, 130] width 96 height 25
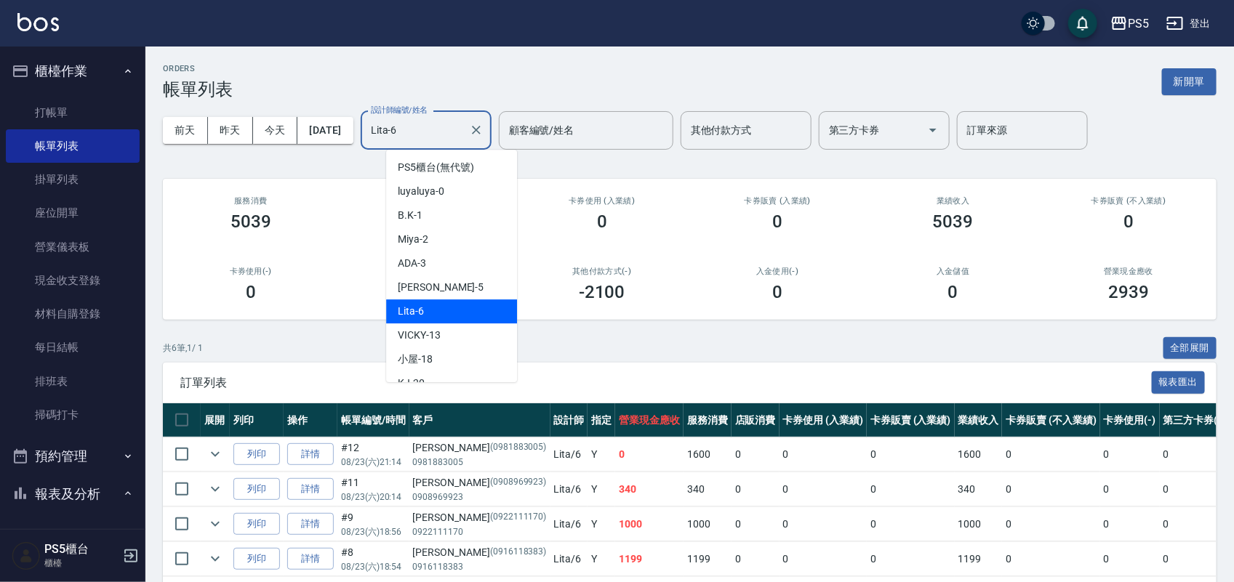
click at [463, 131] on input "Lita-6" at bounding box center [415, 130] width 96 height 25
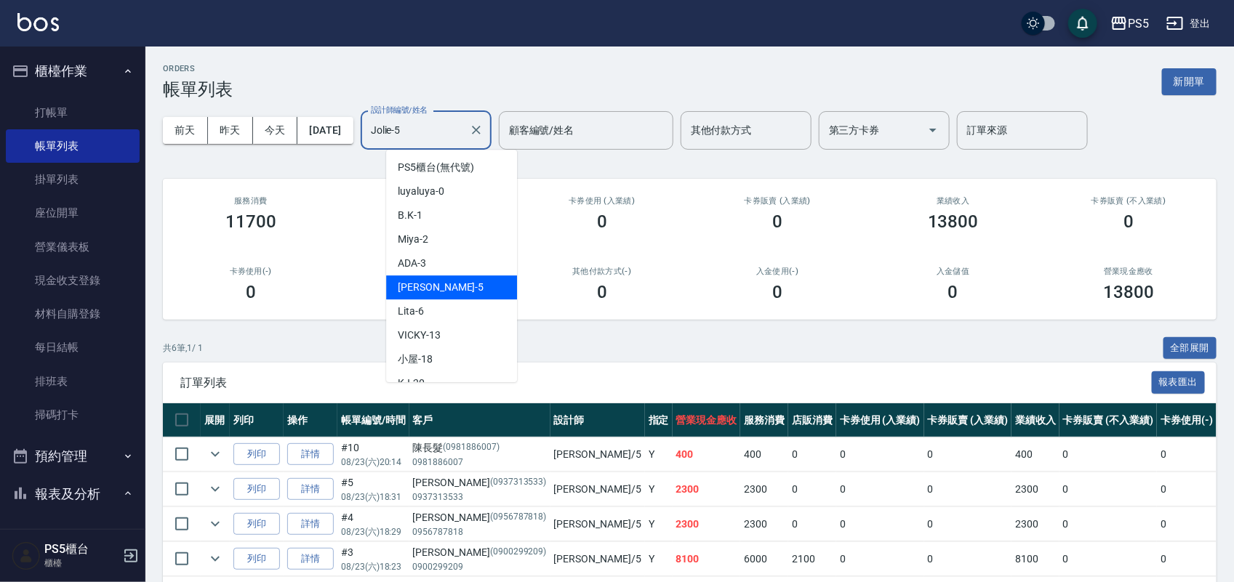
click at [430, 124] on input "Jolie-5" at bounding box center [415, 130] width 96 height 25
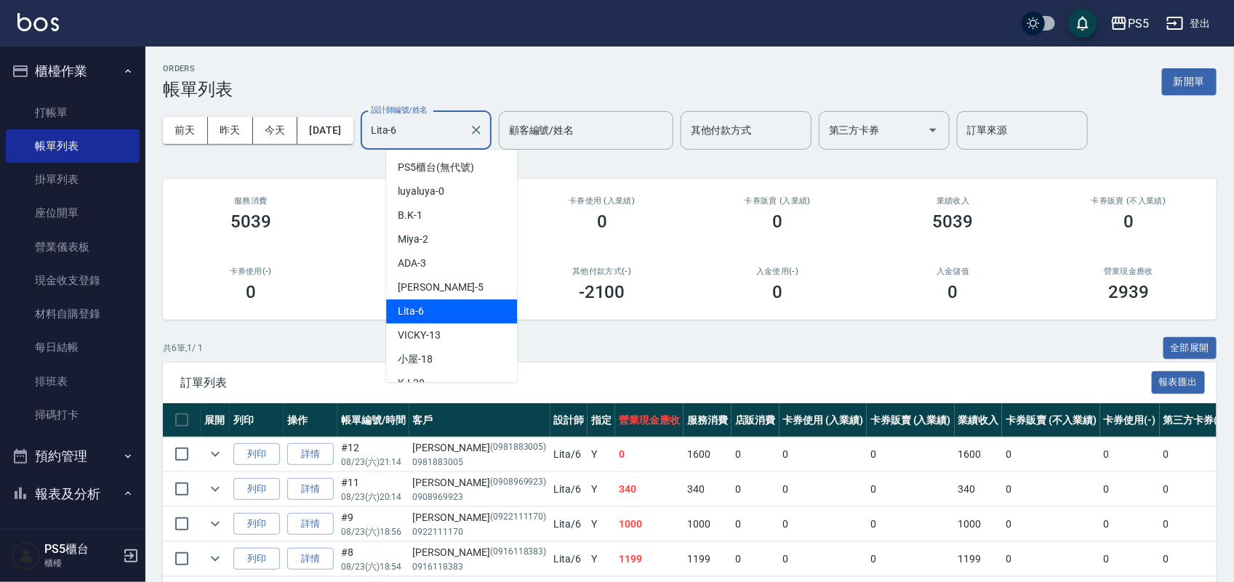
drag, startPoint x: 446, startPoint y: 136, endPoint x: 0, endPoint y: 120, distance: 445.9
click at [0, 182] on div "PS5 登出 櫃檯作業 打帳單 帳單列表 掛單列表 座位開單 營業儀表板 現金收支登錄 材料自購登錄 每日結帳 排班表 掃碼打卡 預約管理 預約管理 單日預約…" at bounding box center [617, 352] width 1234 height 704
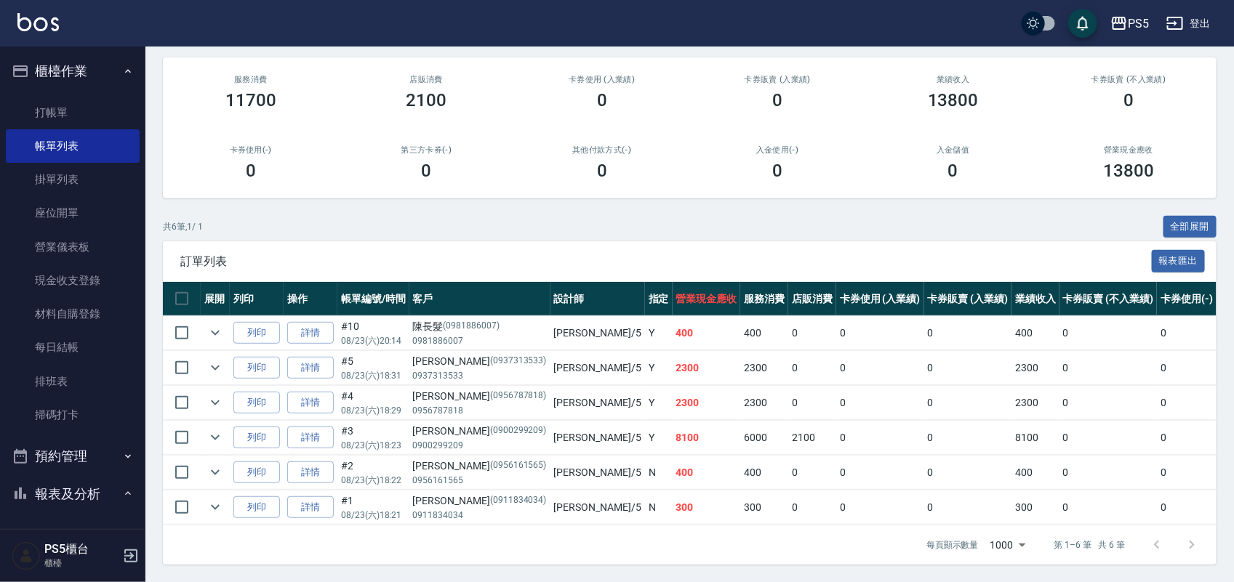
scroll to position [137, 0]
type input "Jolie-5"
click at [82, 118] on link "打帳單" at bounding box center [73, 112] width 134 height 33
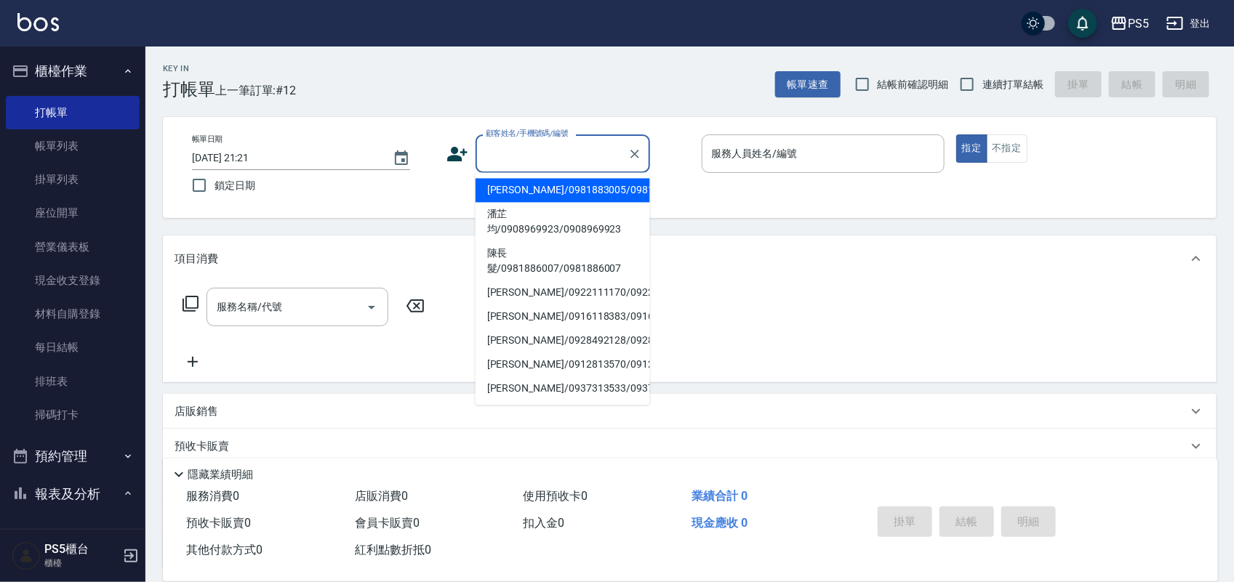
click at [549, 157] on input "顧客姓名/手機號碼/編號" at bounding box center [552, 153] width 140 height 25
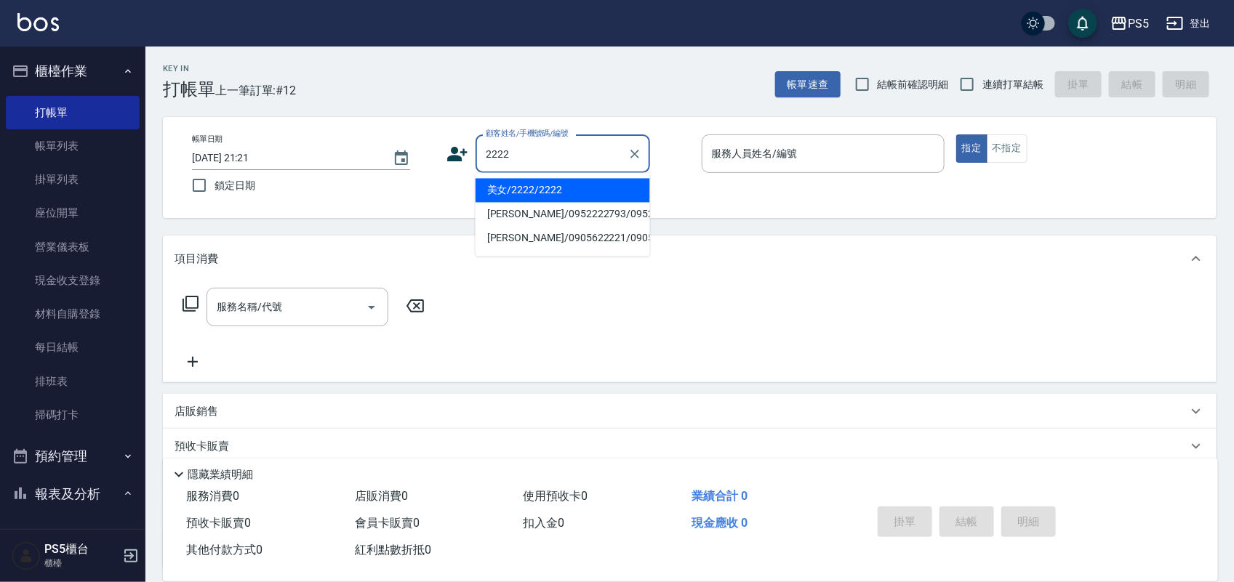
type input "美女/2222/2222"
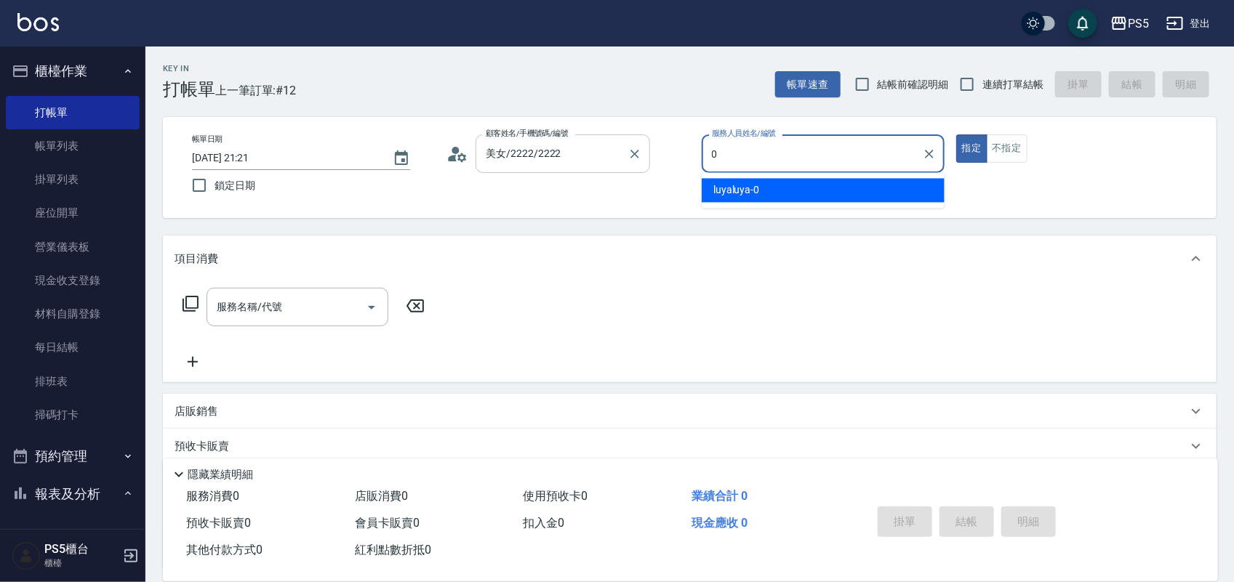
type input "luyaluya-0"
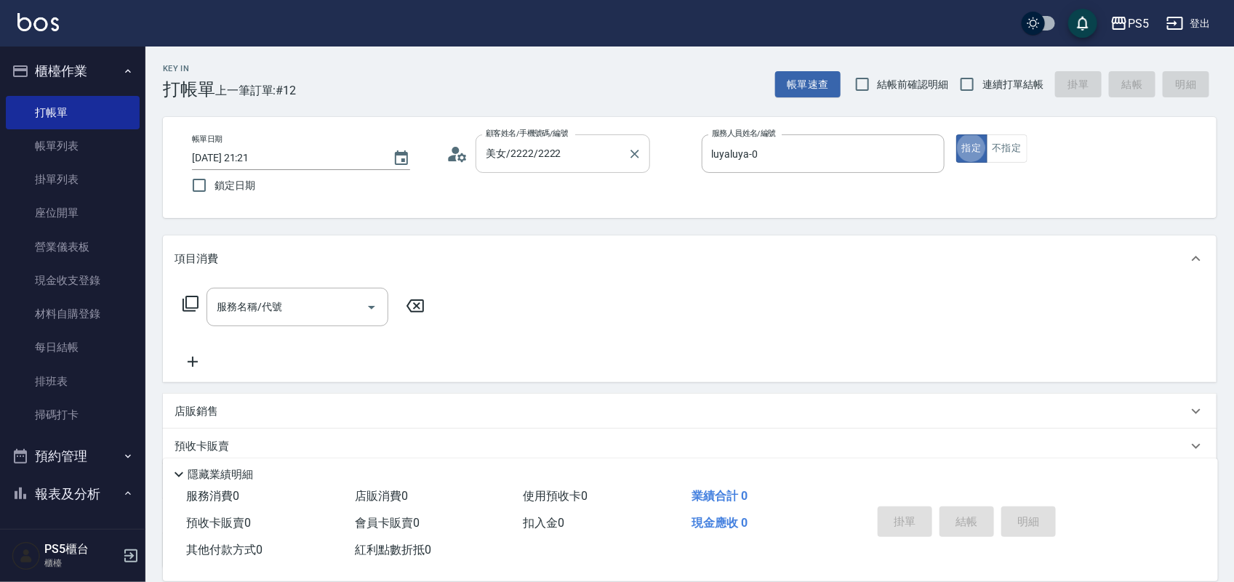
type button "true"
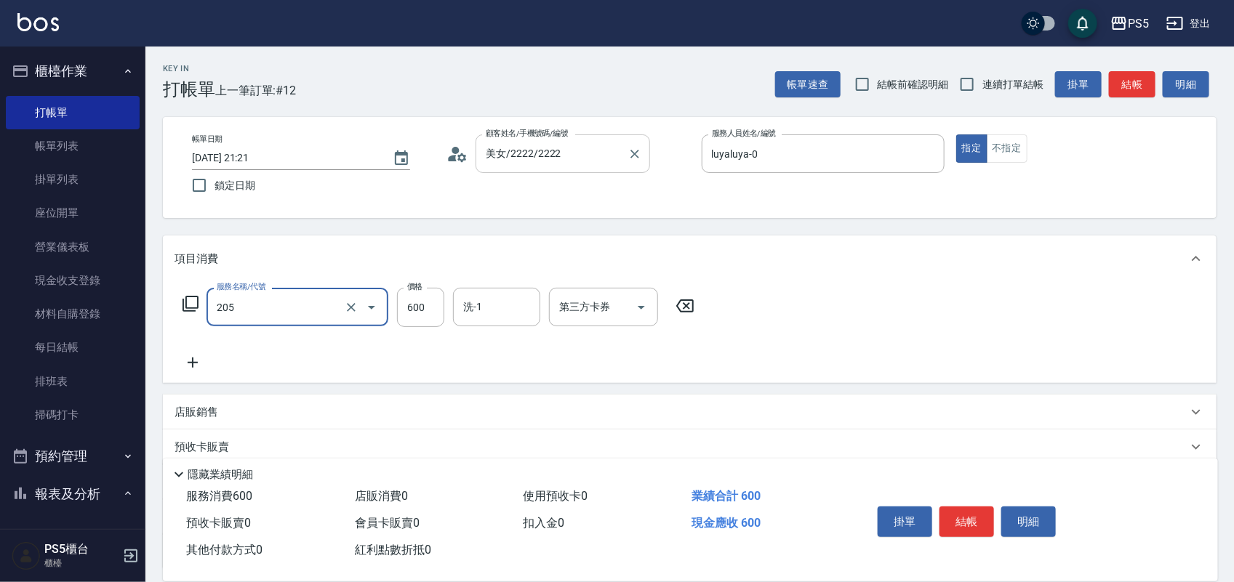
type input "A級洗剪600(205)"
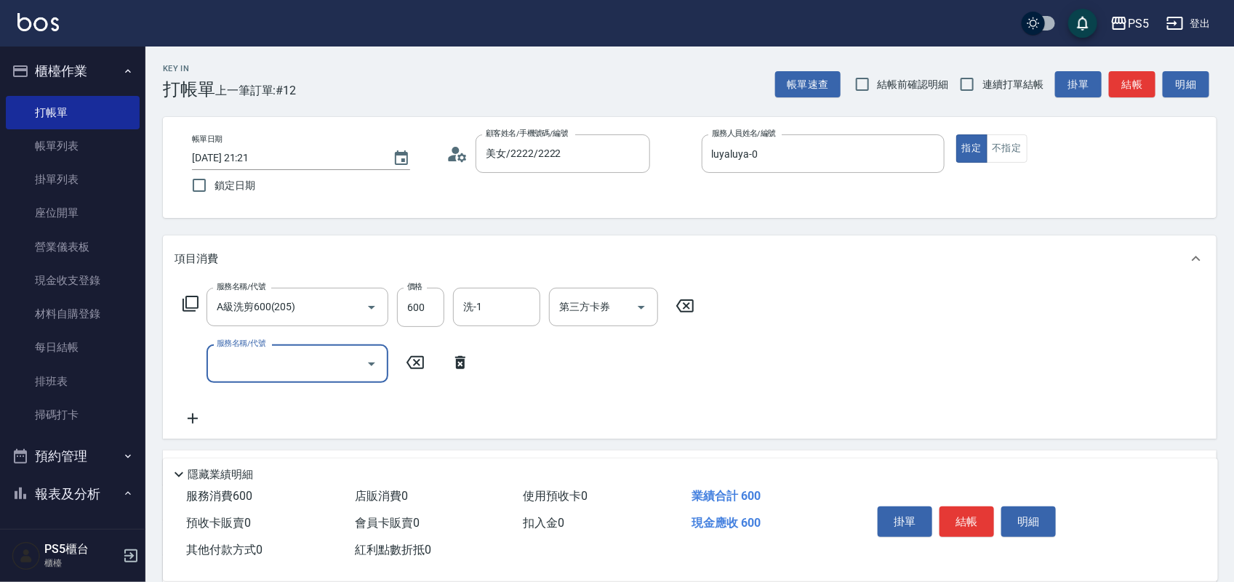
click at [462, 367] on icon at bounding box center [460, 362] width 10 height 13
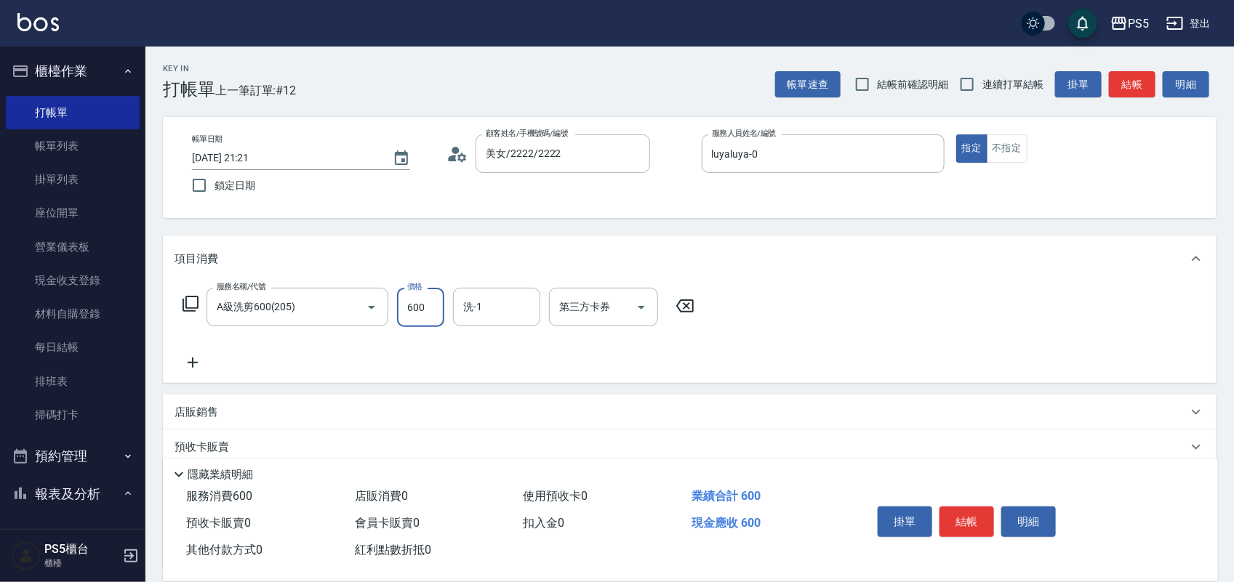
click at [427, 306] on input "600" at bounding box center [420, 307] width 47 height 39
type input "1100"
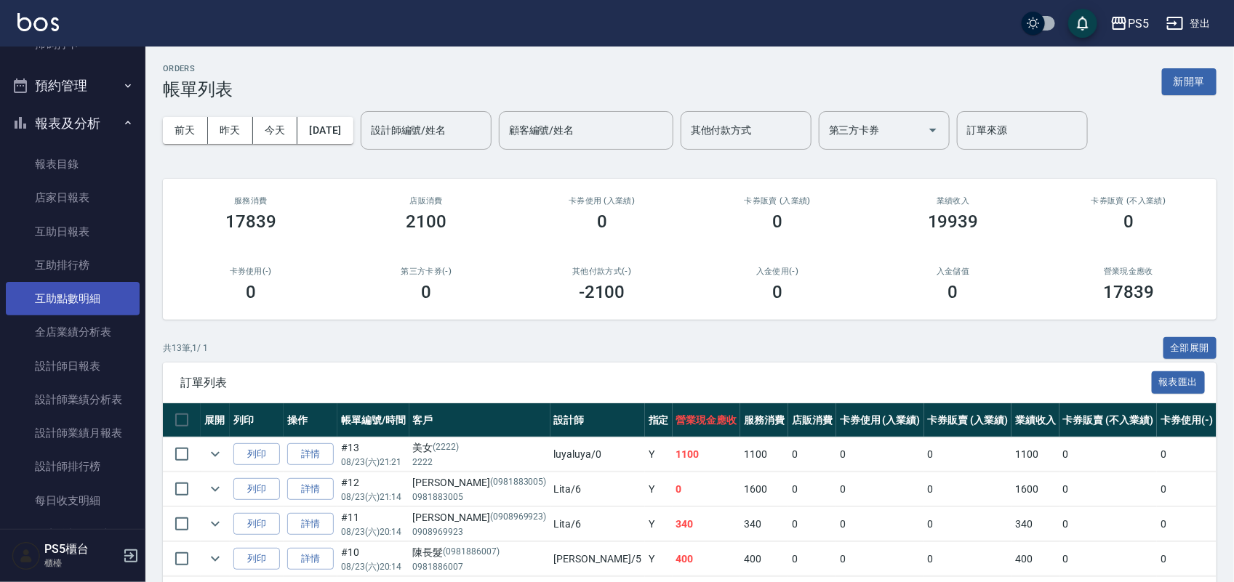
scroll to position [363, 0]
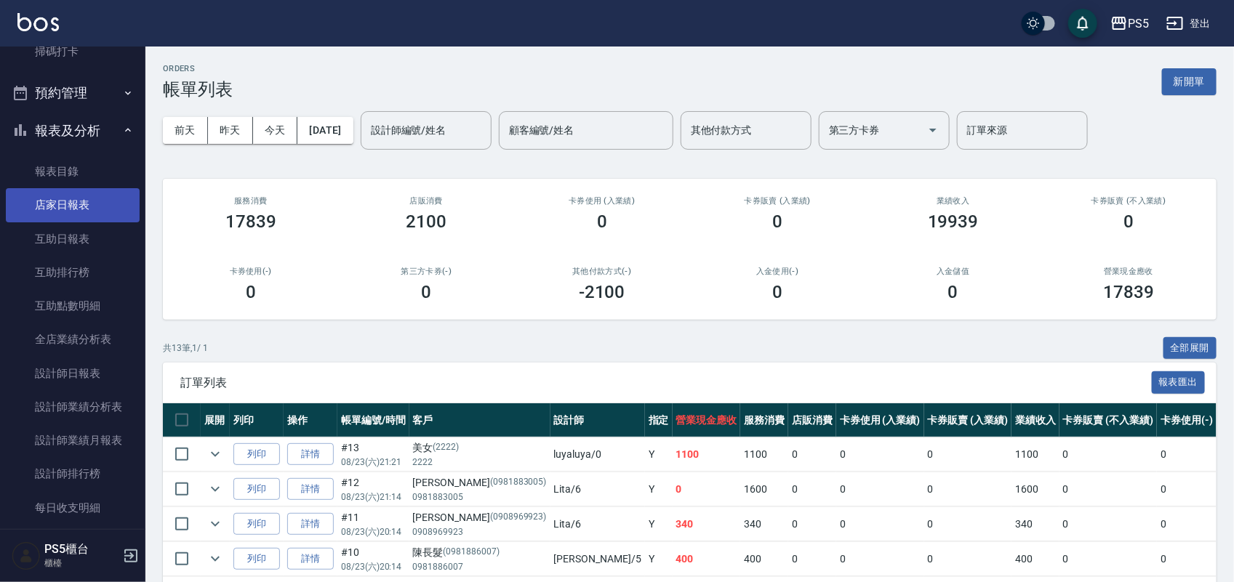
click at [77, 206] on link "店家日報表" at bounding box center [73, 204] width 134 height 33
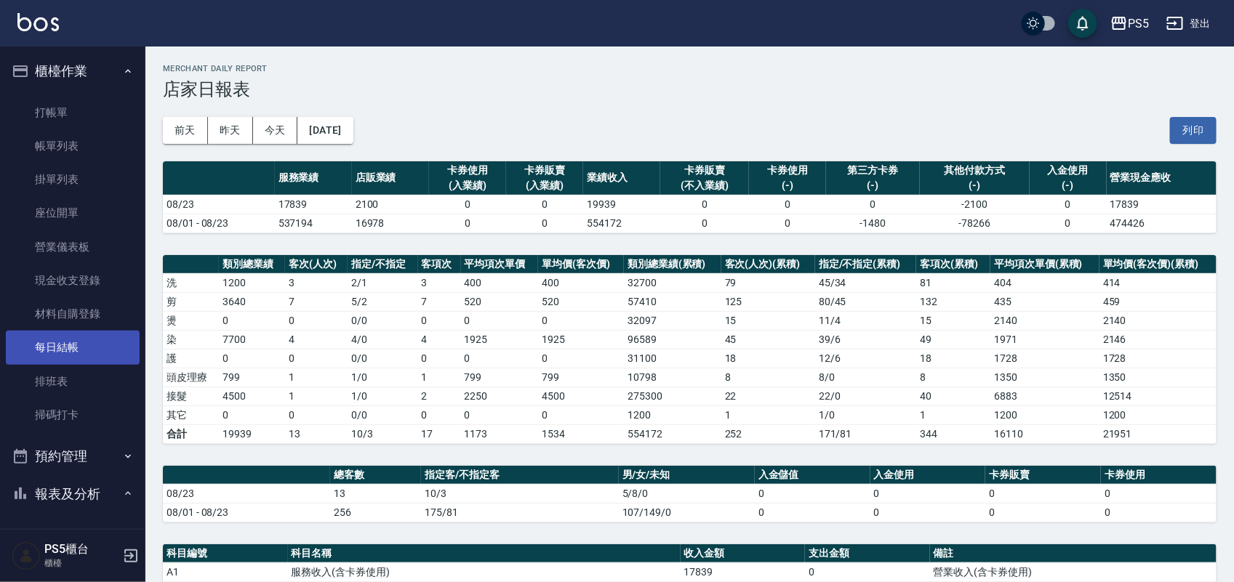
click at [106, 360] on link "每日結帳" at bounding box center [73, 347] width 134 height 33
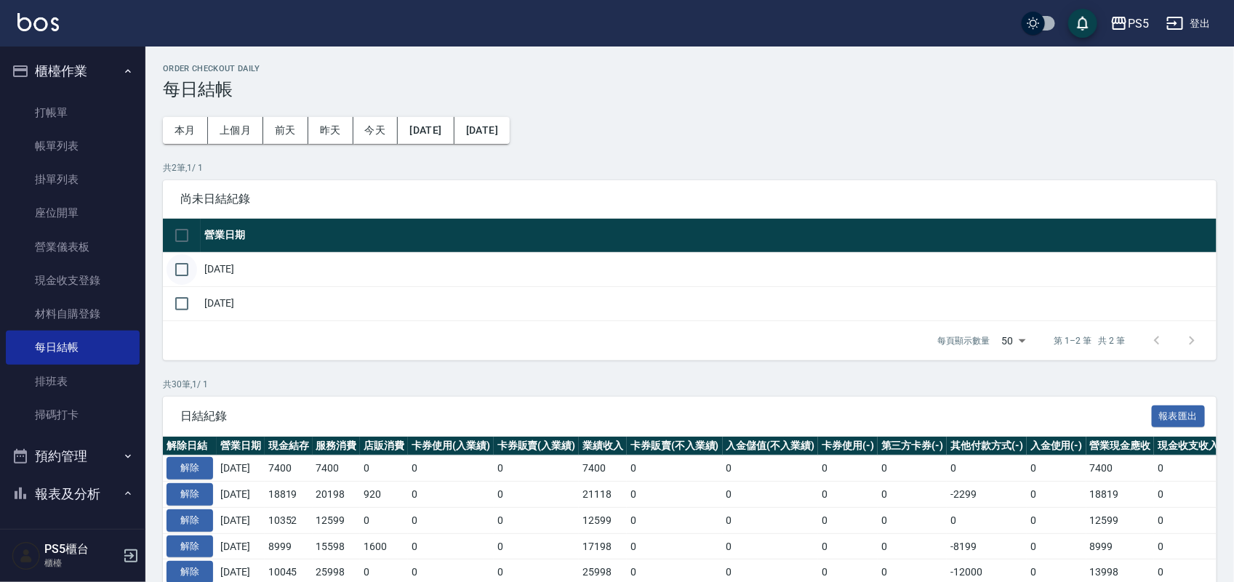
click at [180, 269] on input "checkbox" at bounding box center [181, 269] width 31 height 31
checkbox input "true"
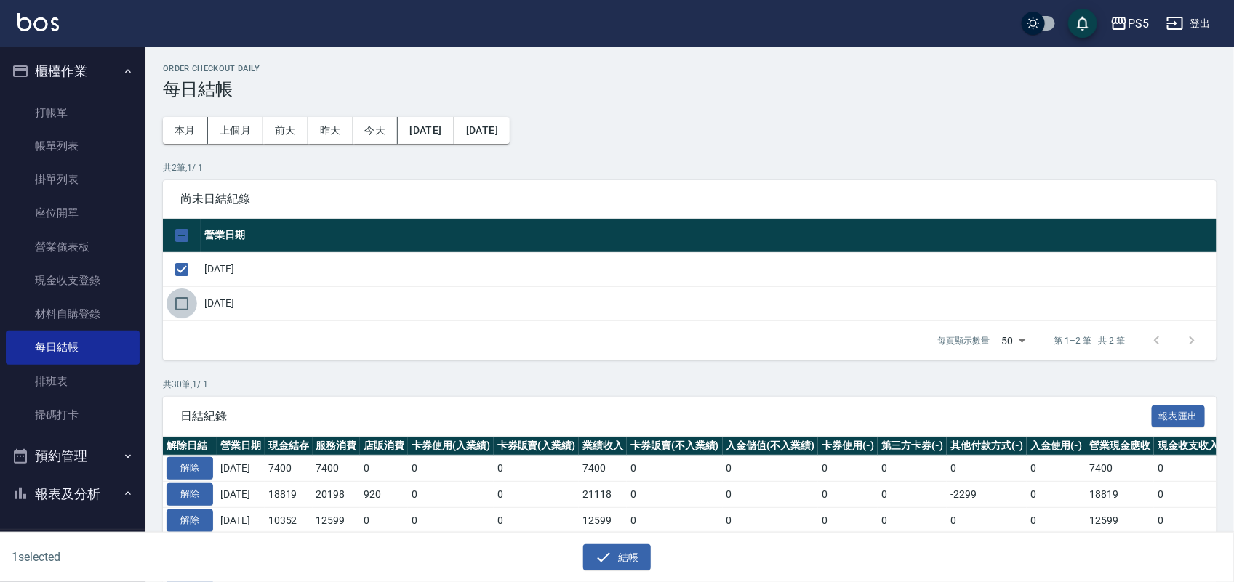
click at [182, 302] on input "checkbox" at bounding box center [181, 304] width 31 height 31
checkbox input "true"
click at [614, 550] on button "結帳" at bounding box center [617, 557] width 68 height 27
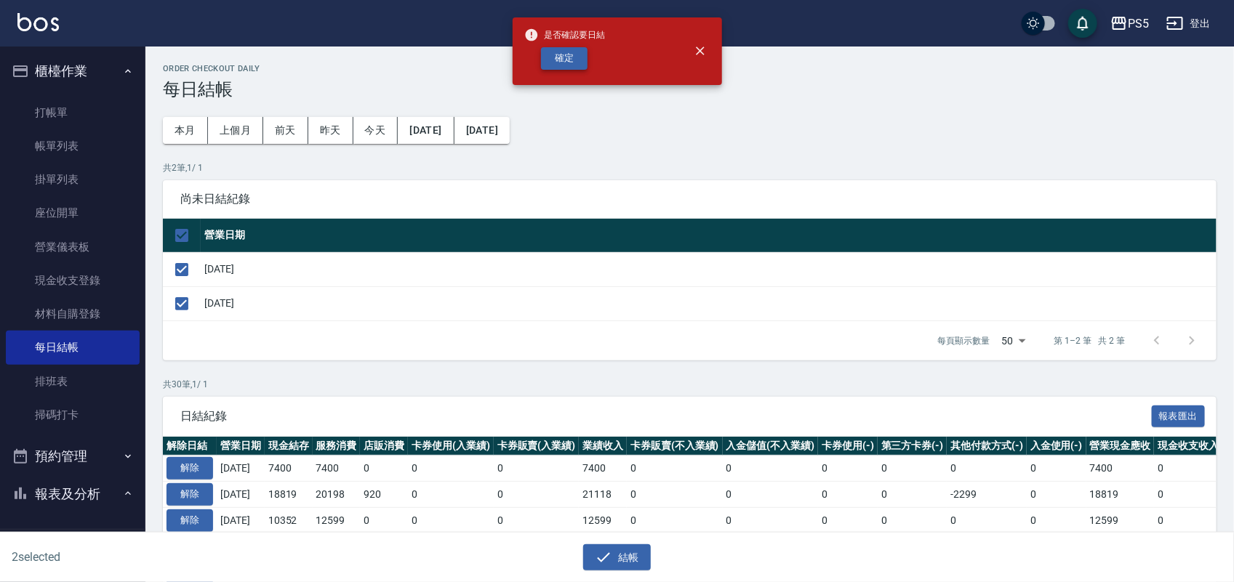
click at [567, 53] on button "確定" at bounding box center [564, 58] width 47 height 23
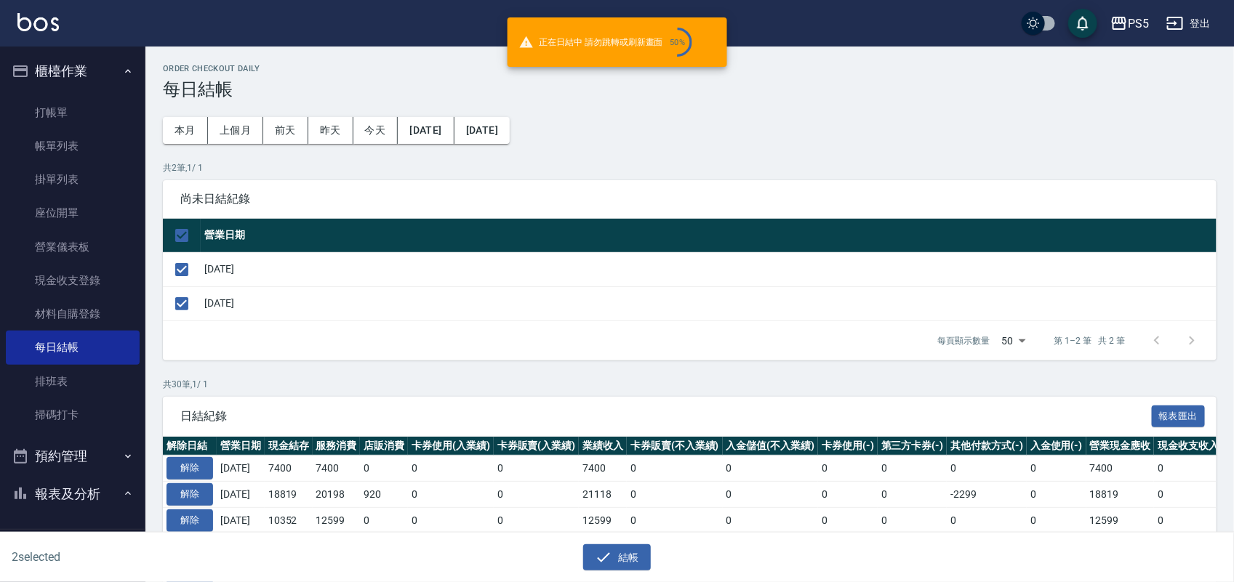
checkbox input "false"
